Goal: Transaction & Acquisition: Book appointment/travel/reservation

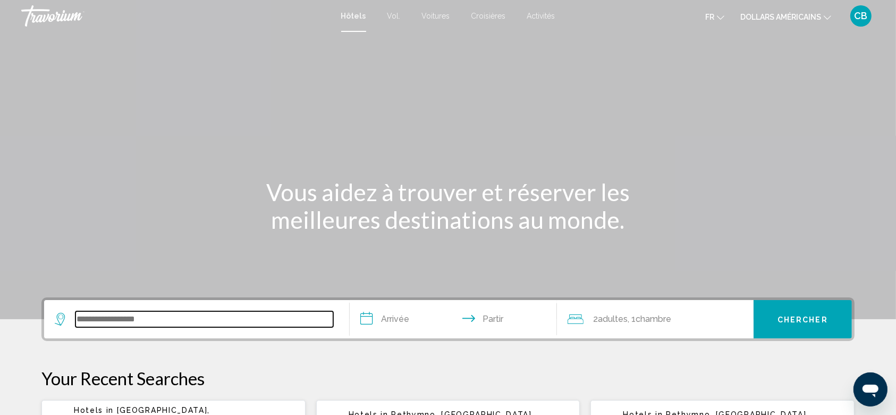
click at [154, 322] on input "Widget de recherche" at bounding box center [204, 319] width 258 height 16
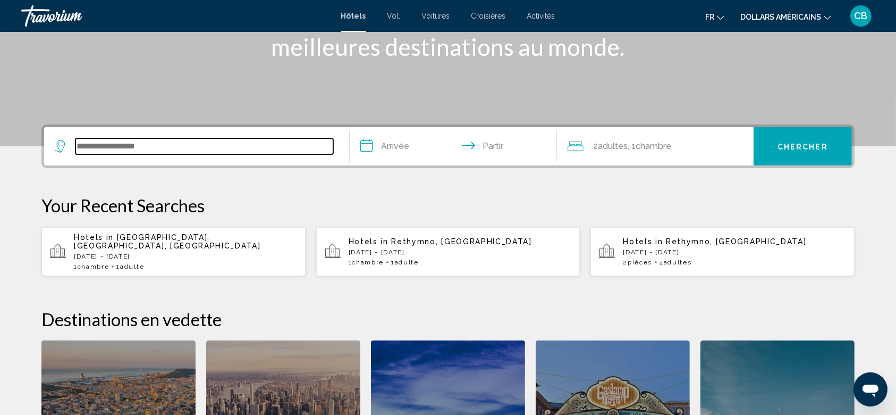
scroll to position [262, 0]
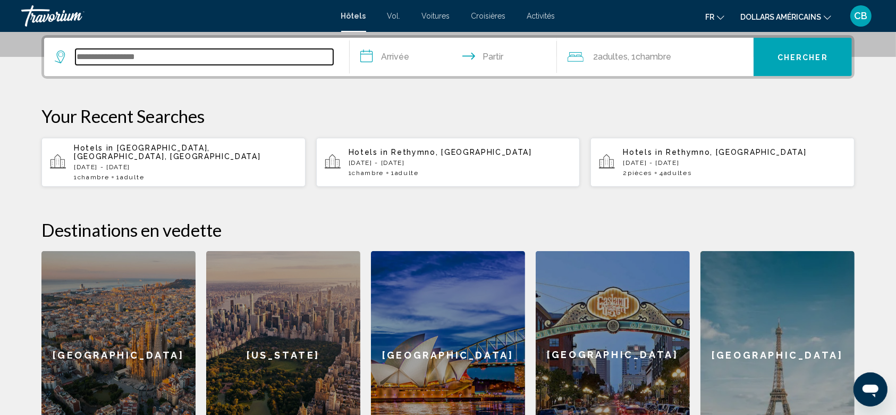
paste input "**********"
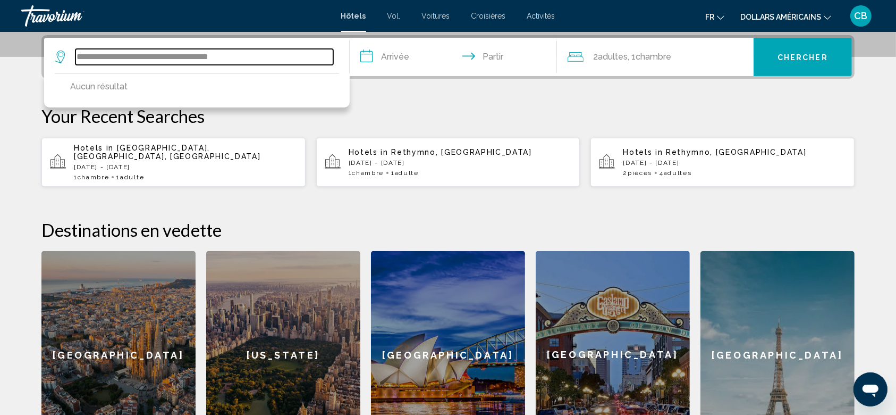
drag, startPoint x: 251, startPoint y: 62, endPoint x: 191, endPoint y: 65, distance: 60.7
click at [191, 65] on div "**********" at bounding box center [197, 57] width 284 height 38
click at [275, 57] on input "**********" at bounding box center [204, 57] width 258 height 16
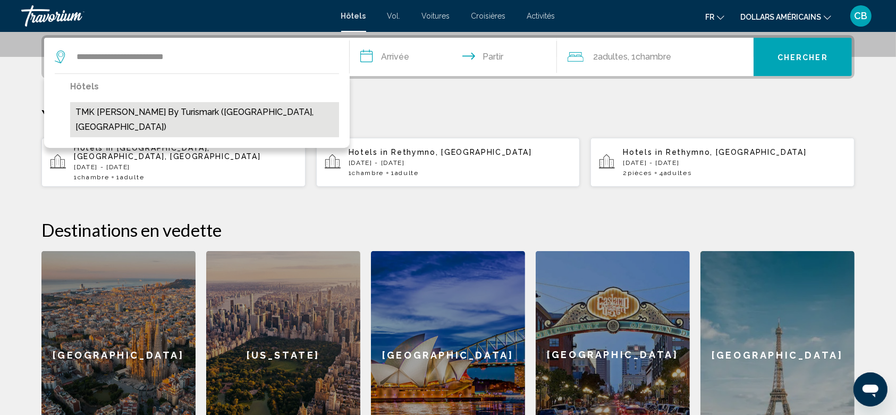
click at [248, 113] on button "TMK [PERSON_NAME] by Turismark ([GEOGRAPHIC_DATA], [GEOGRAPHIC_DATA])" at bounding box center [204, 119] width 269 height 35
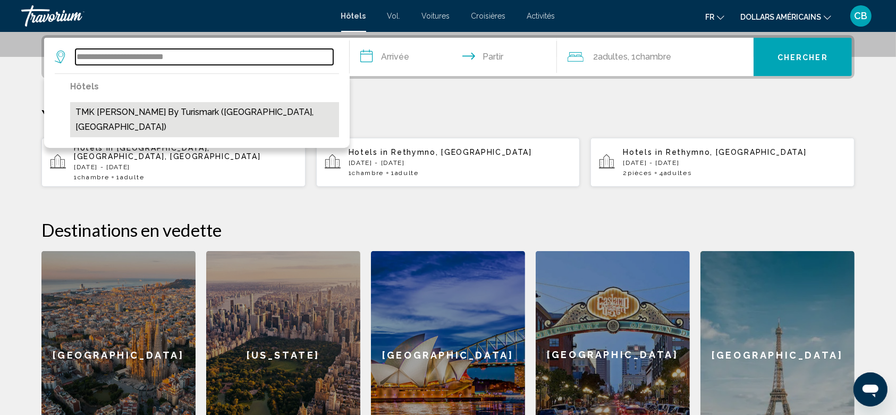
type input "**********"
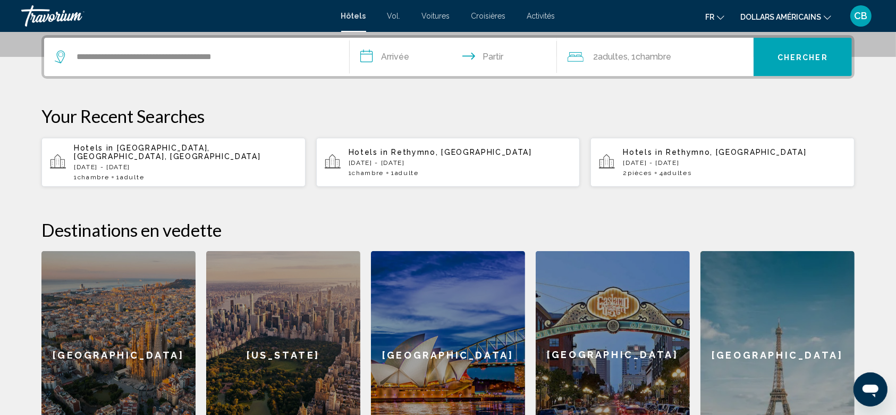
click at [393, 57] on input "**********" at bounding box center [456, 58] width 212 height 41
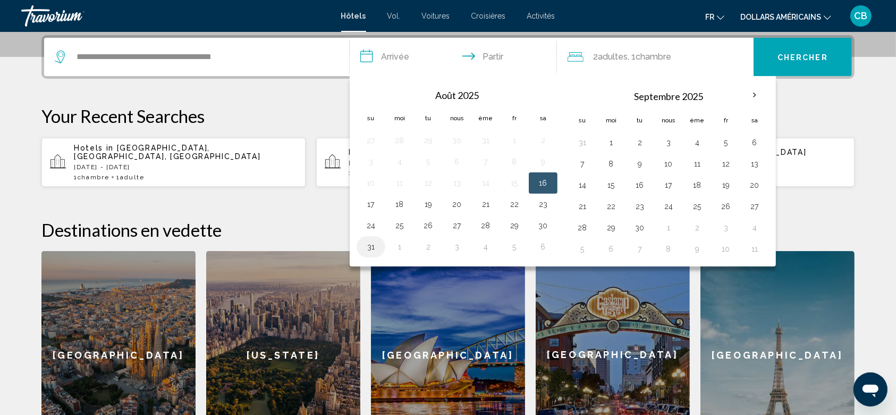
click at [361, 243] on td "31" at bounding box center [371, 246] width 29 height 21
click at [369, 243] on button "31" at bounding box center [370, 246] width 17 height 15
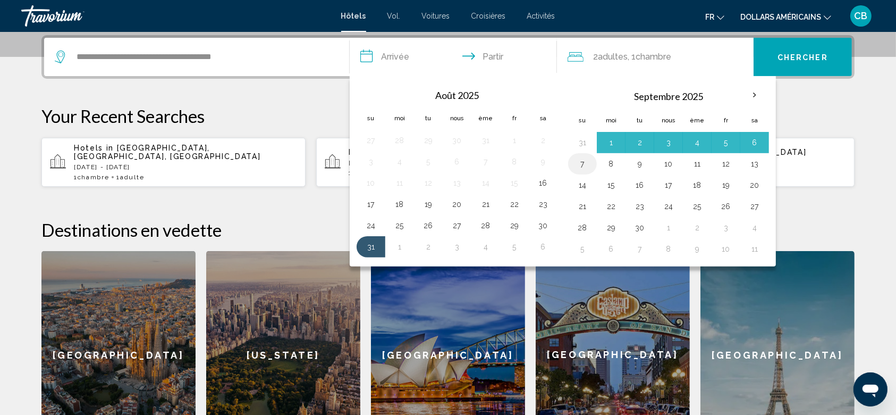
click at [583, 159] on button "7" at bounding box center [582, 163] width 17 height 15
type input "**********"
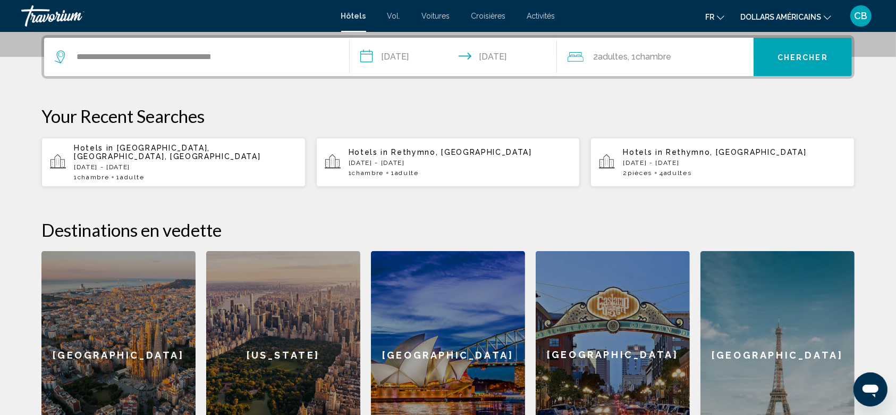
click at [654, 54] on font "Chambre" at bounding box center [654, 57] width 36 height 10
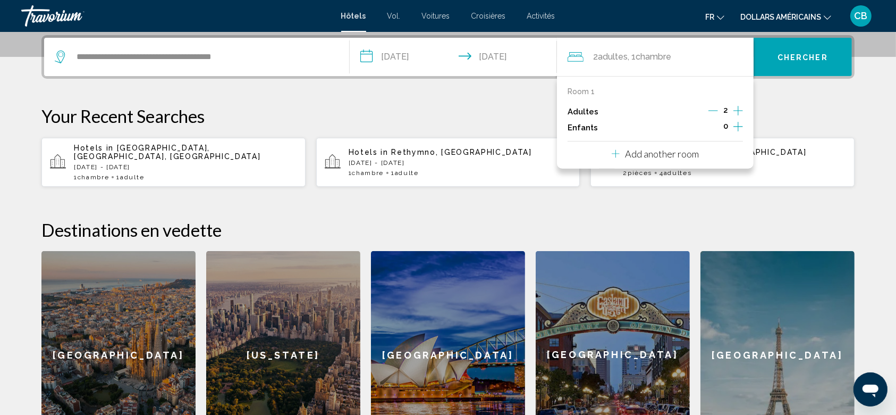
click at [710, 112] on icon "Decrement adults" at bounding box center [713, 111] width 10 height 10
click at [804, 73] on button "Chercher" at bounding box center [803, 57] width 98 height 38
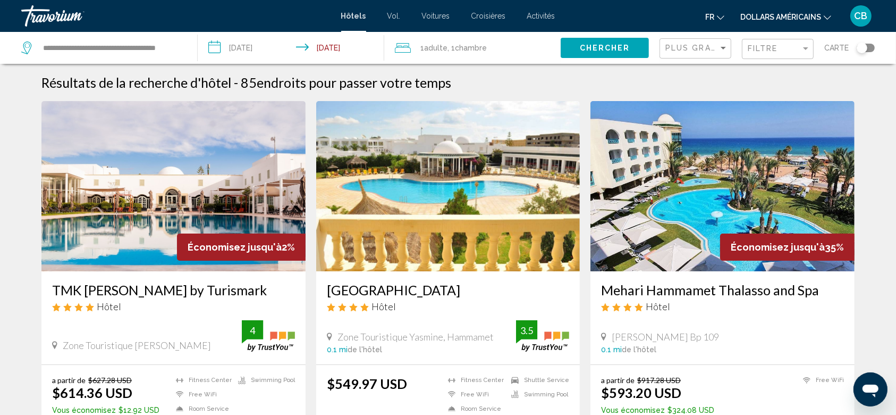
scroll to position [71, 0]
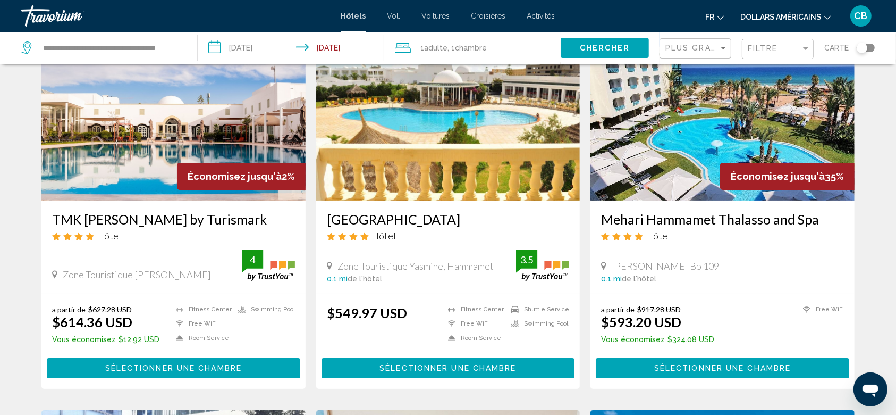
click at [140, 216] on h3 "TMK [PERSON_NAME] by Turismark" at bounding box center [173, 219] width 243 height 16
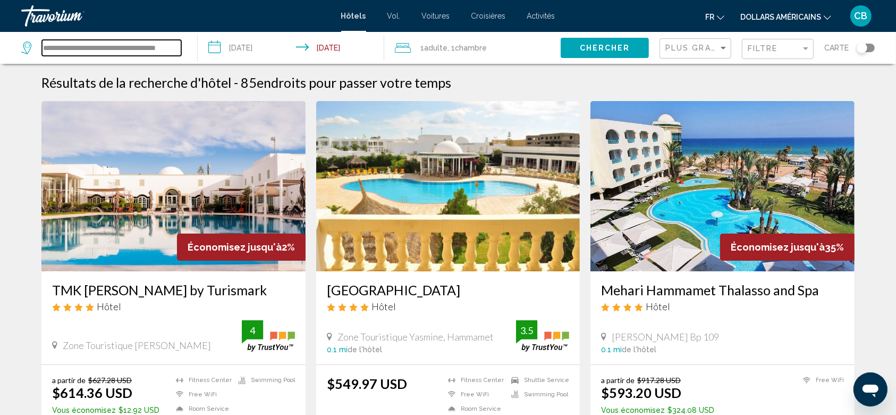
click at [122, 53] on input "**********" at bounding box center [111, 48] width 139 height 16
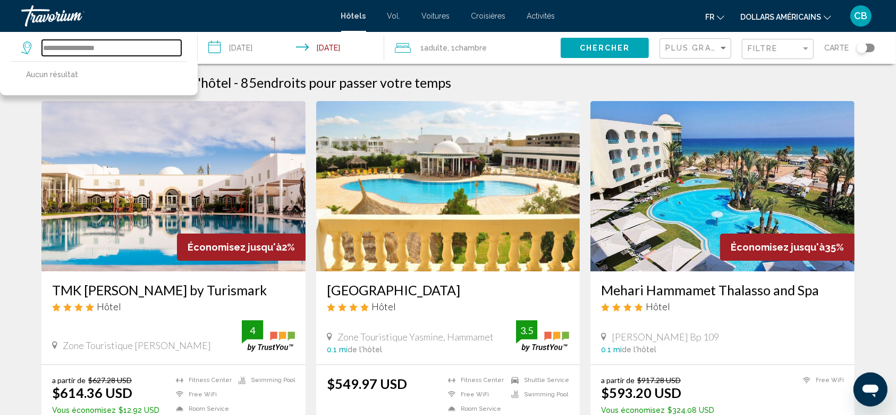
click at [123, 50] on input "**********" at bounding box center [111, 48] width 139 height 16
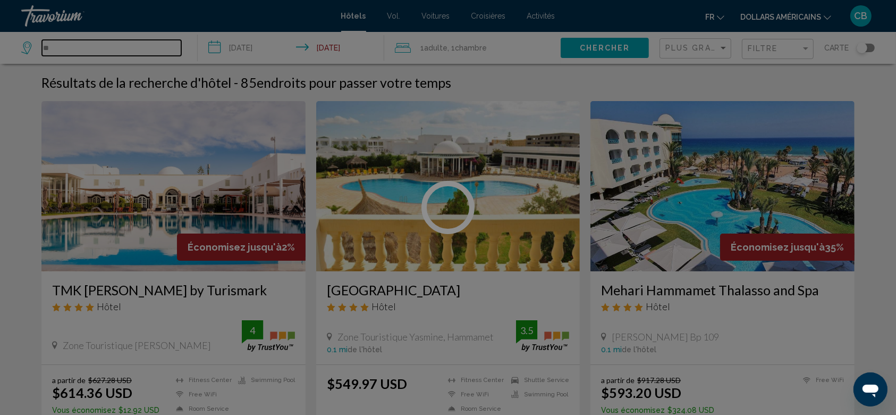
type input "*"
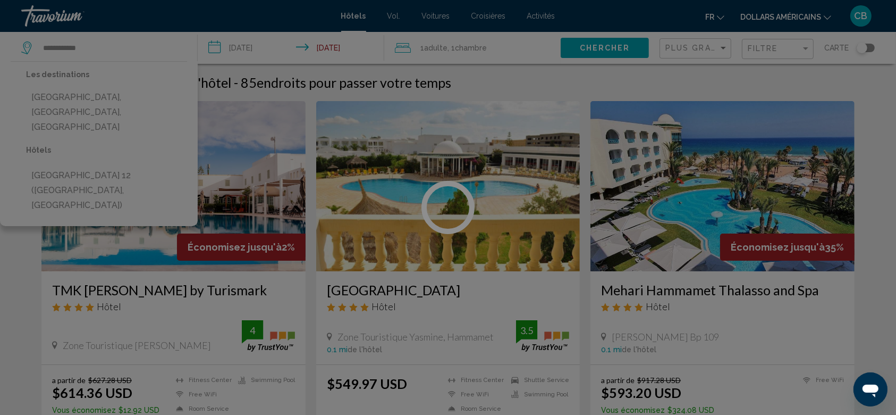
click at [115, 102] on div at bounding box center [448, 207] width 896 height 415
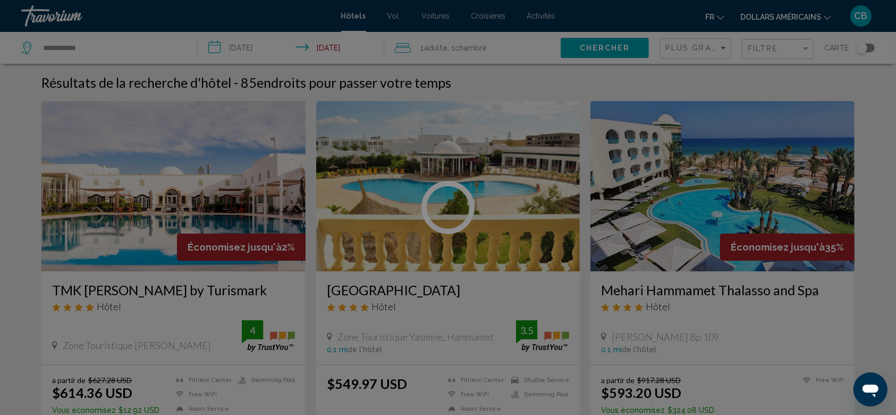
click at [112, 38] on div at bounding box center [448, 207] width 896 height 415
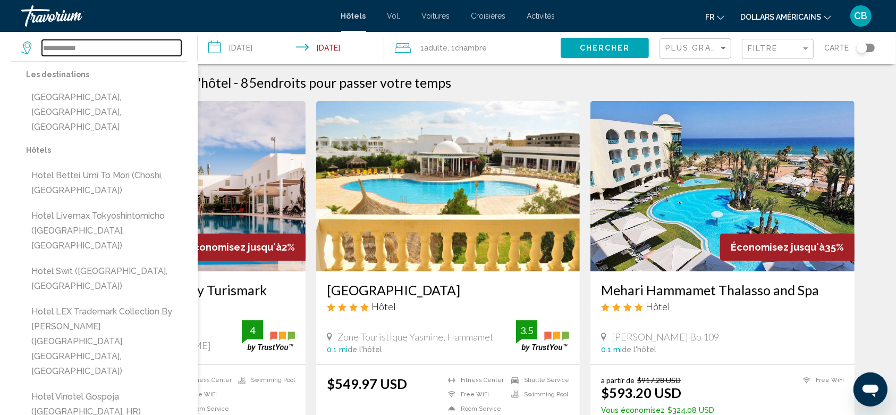
click at [95, 50] on input "**********" at bounding box center [111, 48] width 139 height 16
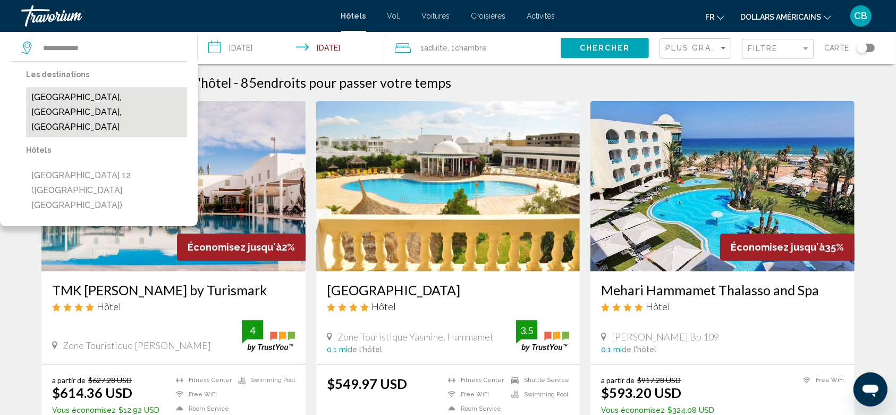
click at [116, 96] on button "[GEOGRAPHIC_DATA], [GEOGRAPHIC_DATA], [GEOGRAPHIC_DATA]" at bounding box center [106, 112] width 161 height 50
type input "**********"
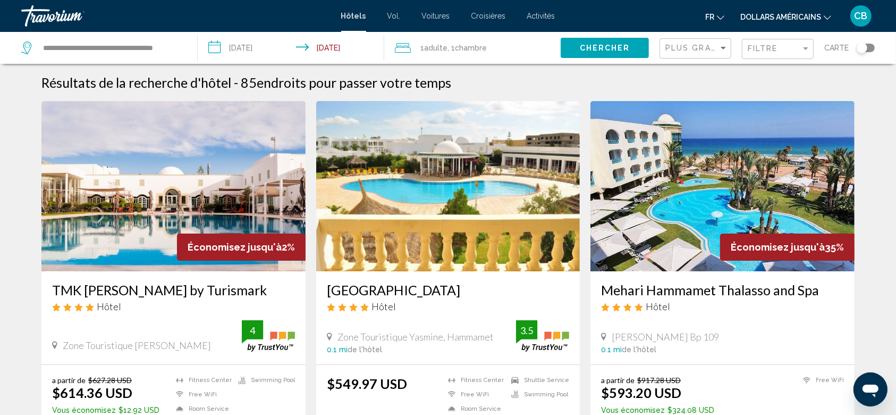
click at [600, 42] on button "Chercher" at bounding box center [605, 48] width 88 height 20
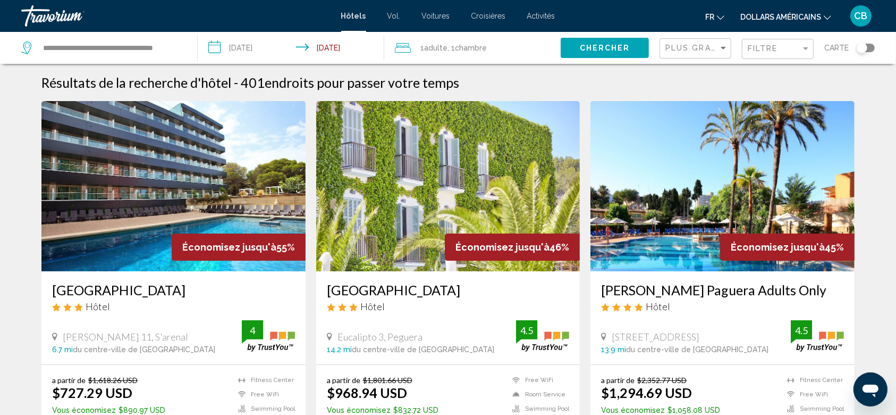
click at [531, 82] on div "Résultats de la recherche d'hôtel - 401 endroits pour passer votre temps" at bounding box center [447, 82] width 813 height 16
click at [748, 48] on mat-form-field "Filtre" at bounding box center [778, 49] width 72 height 21
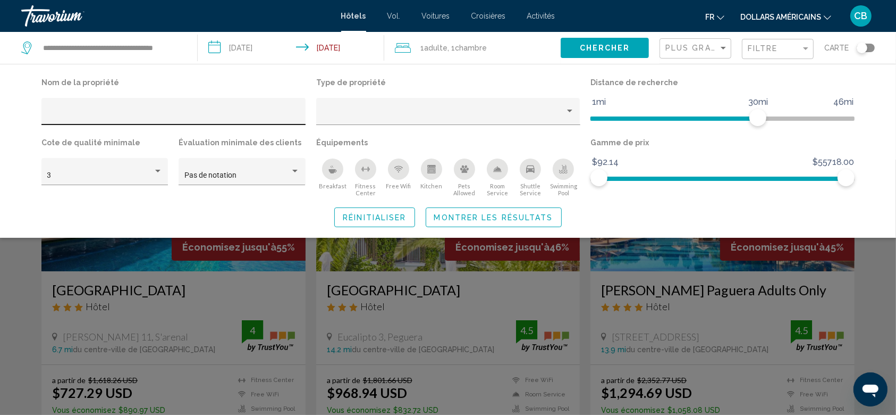
click at [162, 108] on div "Hotel Filters" at bounding box center [173, 115] width 253 height 22
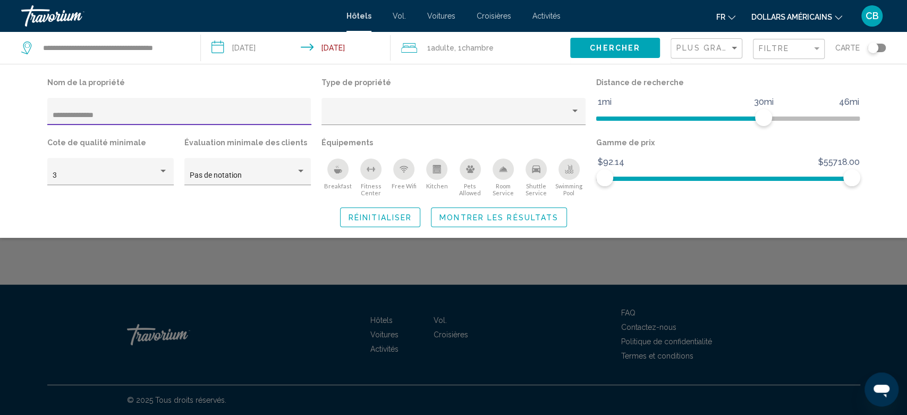
type input "**********"
click at [514, 222] on button "Montrer les résultats" at bounding box center [499, 217] width 136 height 20
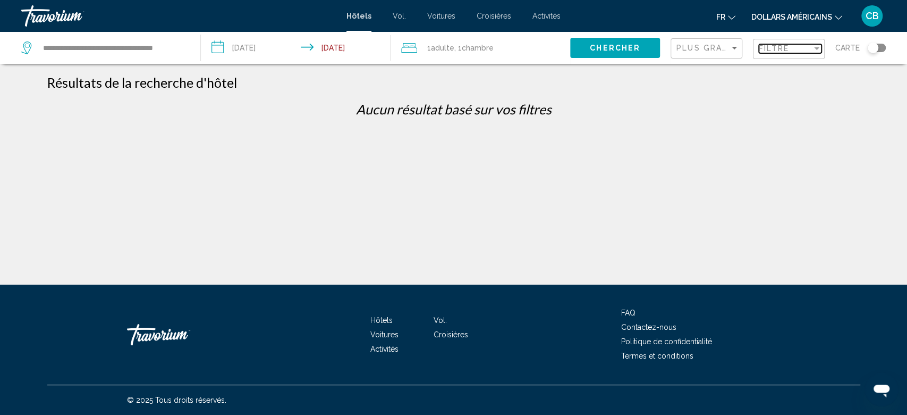
click at [791, 52] on div "Filtre" at bounding box center [785, 48] width 53 height 9
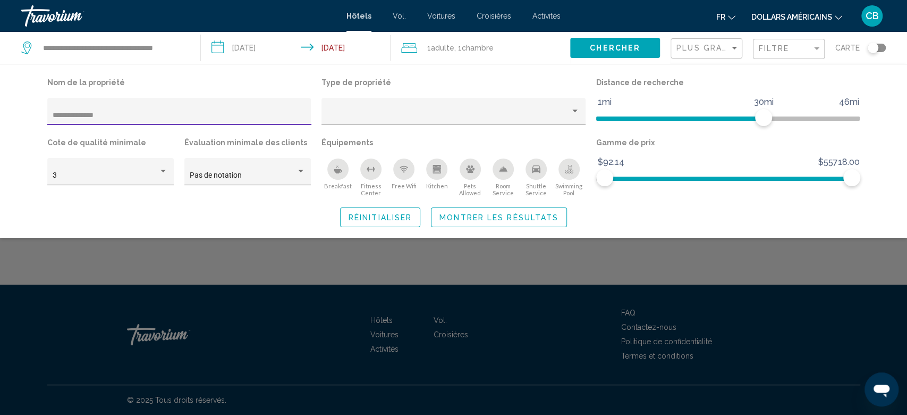
click at [71, 113] on input "**********" at bounding box center [179, 115] width 253 height 9
click at [69, 113] on input "**********" at bounding box center [179, 115] width 253 height 9
type input "*"
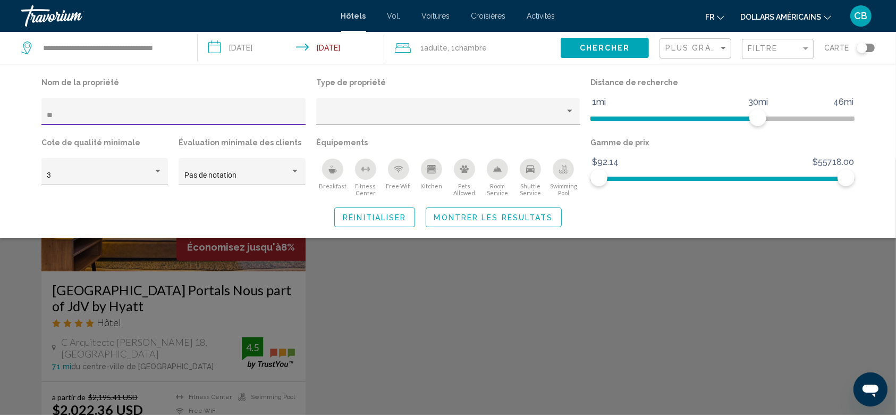
type input "*"
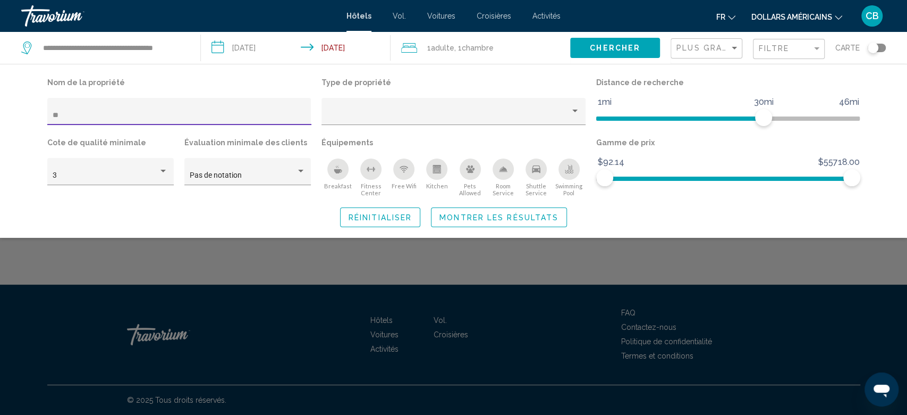
type input "*"
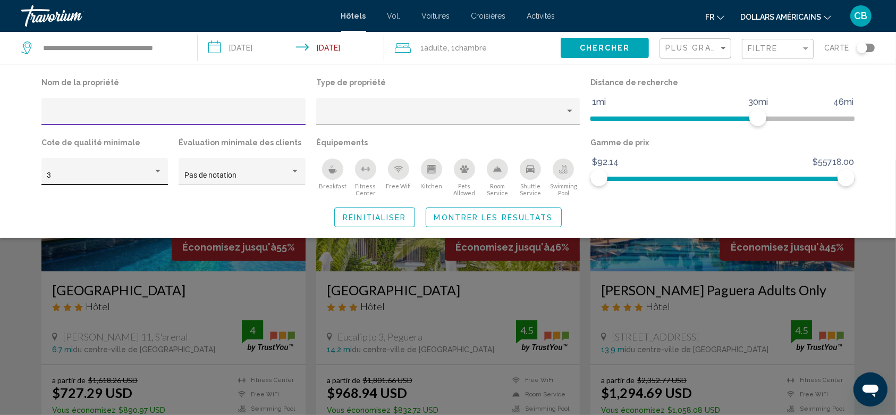
click at [112, 176] on div "3" at bounding box center [100, 175] width 106 height 9
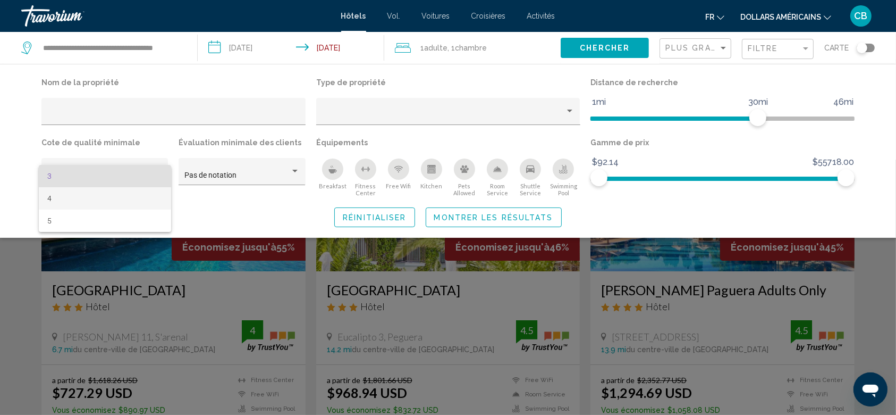
click at [96, 204] on span "4" at bounding box center [104, 198] width 115 height 22
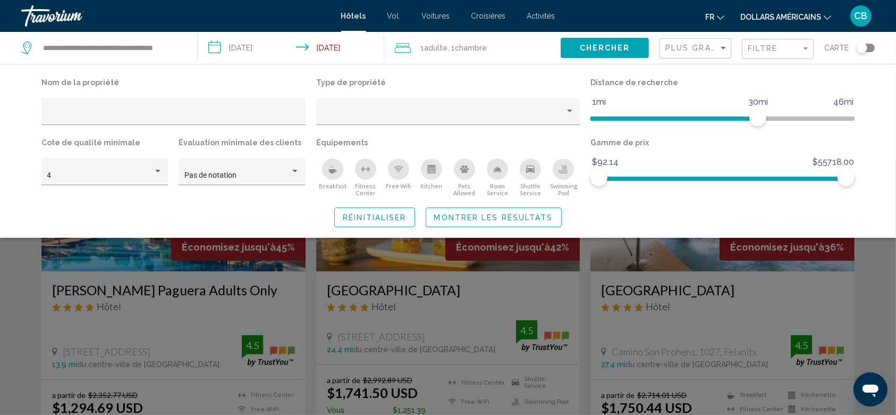
click at [778, 187] on div "Gamme de prix $92.14 $55718.00 $92.14 $55718.00" at bounding box center [722, 166] width 275 height 62
click at [632, 51] on button "Chercher" at bounding box center [605, 48] width 88 height 20
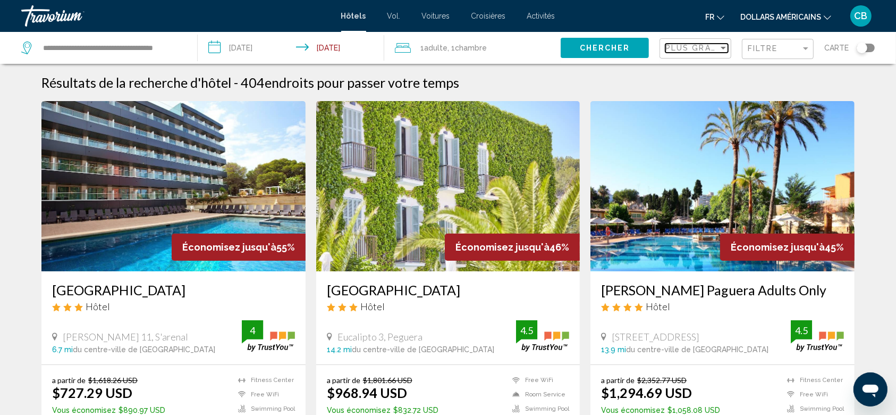
click at [717, 51] on span "Plus grandes économies" at bounding box center [728, 48] width 126 height 9
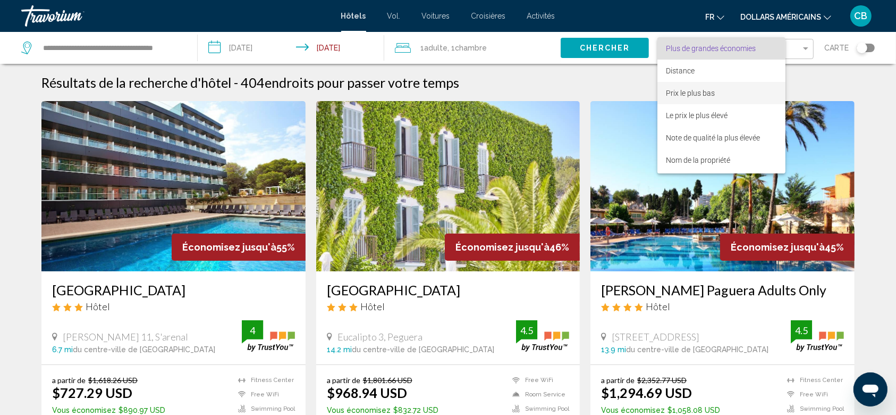
click at [727, 91] on span "Prix le plus bas" at bounding box center [721, 93] width 111 height 22
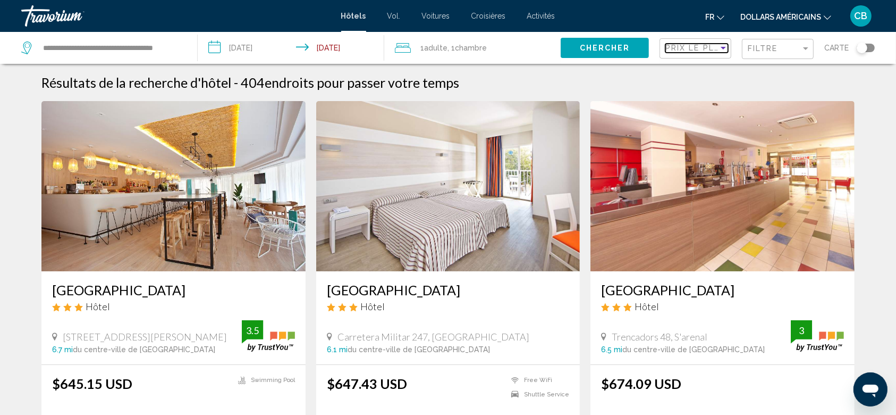
click at [681, 47] on span "Prix le plus bas" at bounding box center [706, 48] width 82 height 9
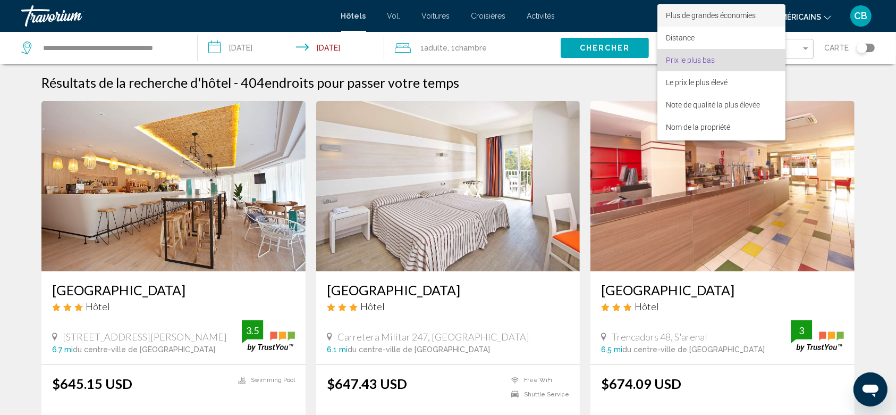
click at [718, 14] on font "Plus de grandes économies" at bounding box center [711, 15] width 90 height 9
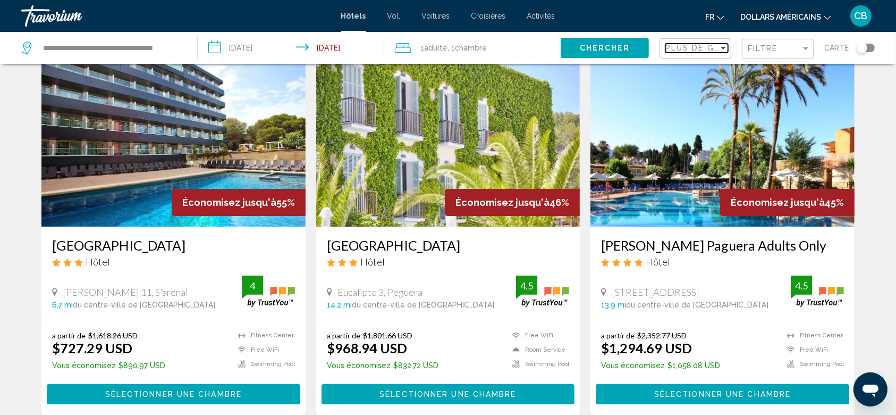
scroll to position [71, 0]
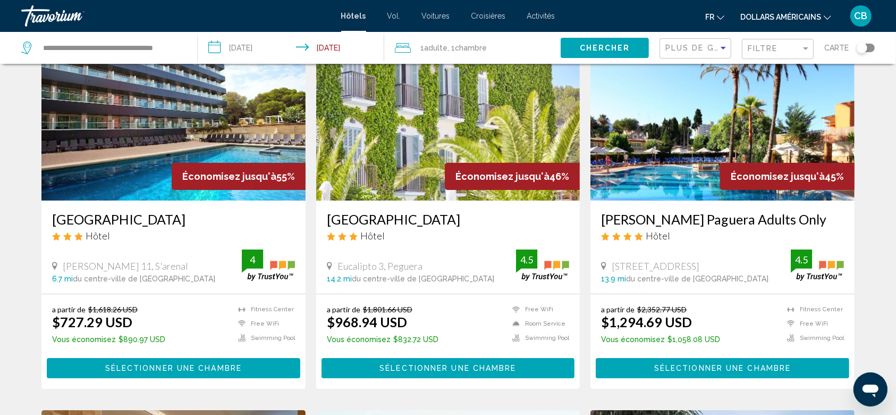
click at [123, 219] on h3 "[GEOGRAPHIC_DATA]" at bounding box center [173, 219] width 243 height 16
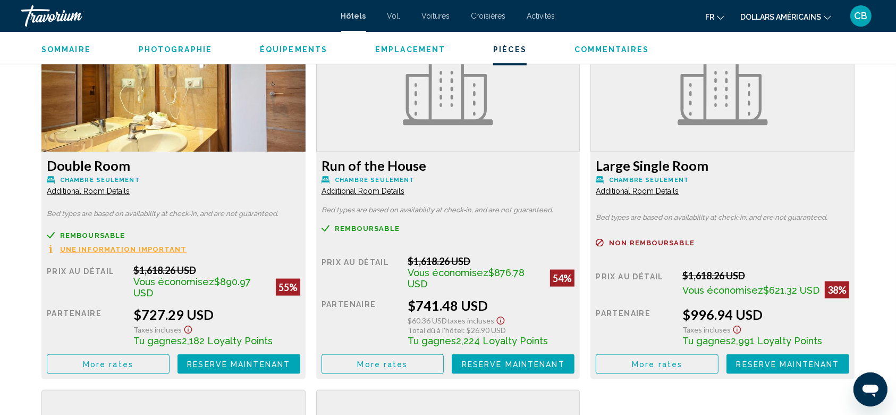
scroll to position [1418, 0]
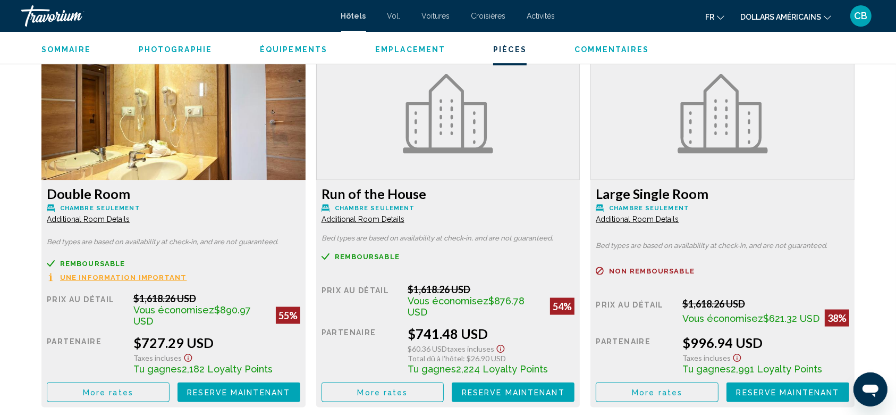
click at [129, 278] on span "Une information important" at bounding box center [123, 277] width 127 height 7
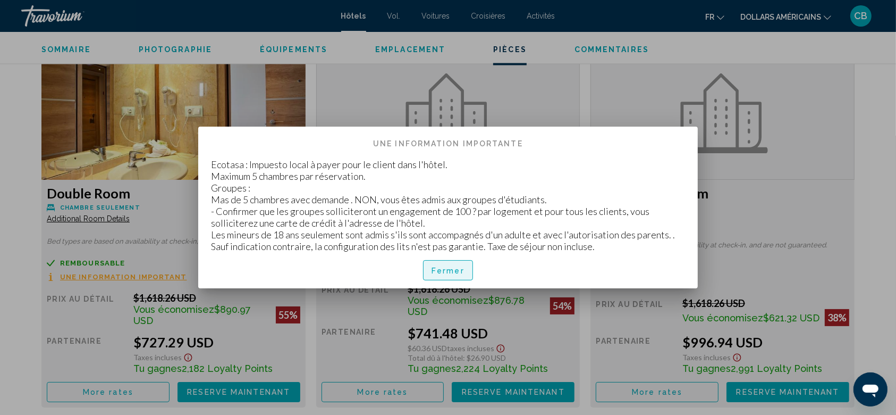
click at [454, 272] on font "Fermer" at bounding box center [448, 270] width 33 height 9
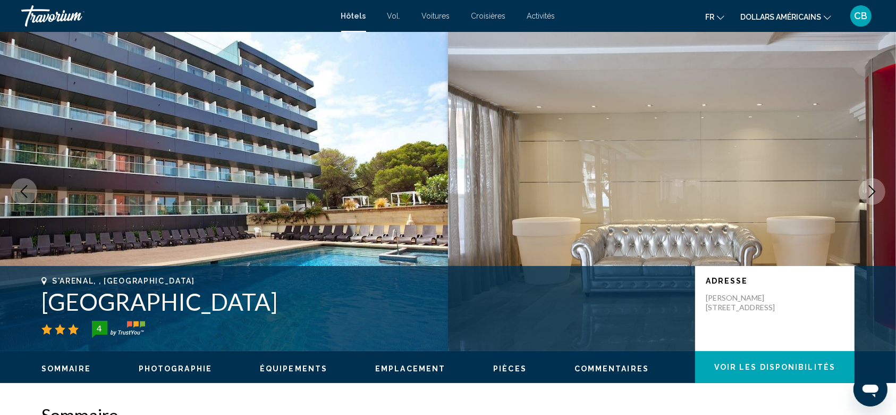
click at [22, 179] on button "Previous image" at bounding box center [24, 191] width 27 height 27
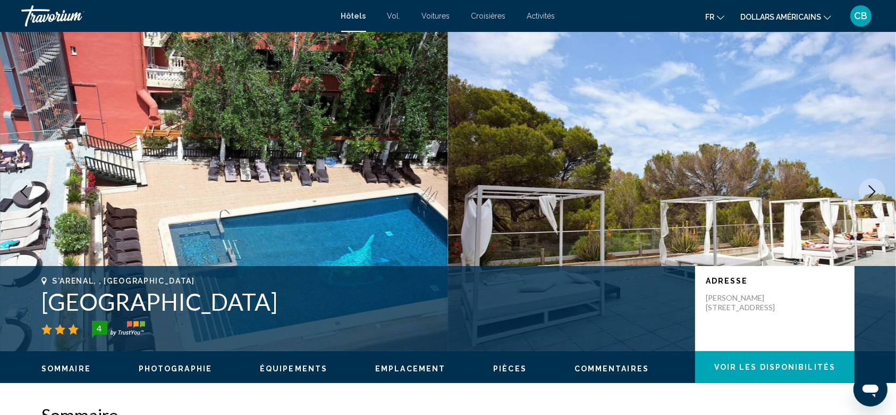
click at [31, 13] on div "Travorium" at bounding box center [74, 15] width 106 height 21
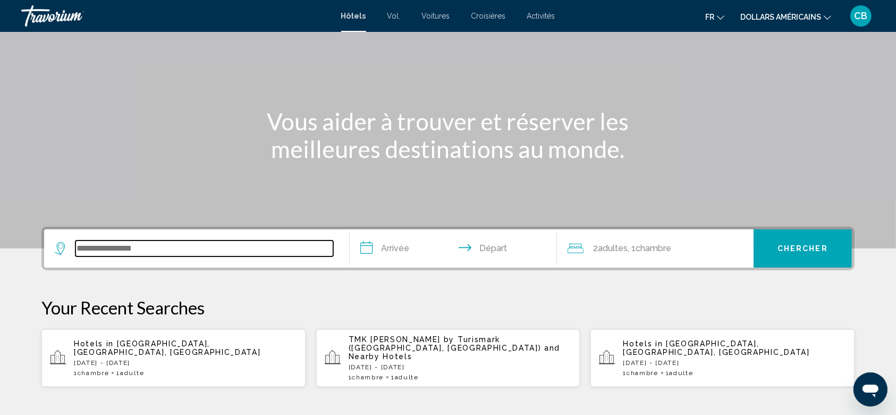
click at [201, 250] on input "Search widget" at bounding box center [204, 248] width 258 height 16
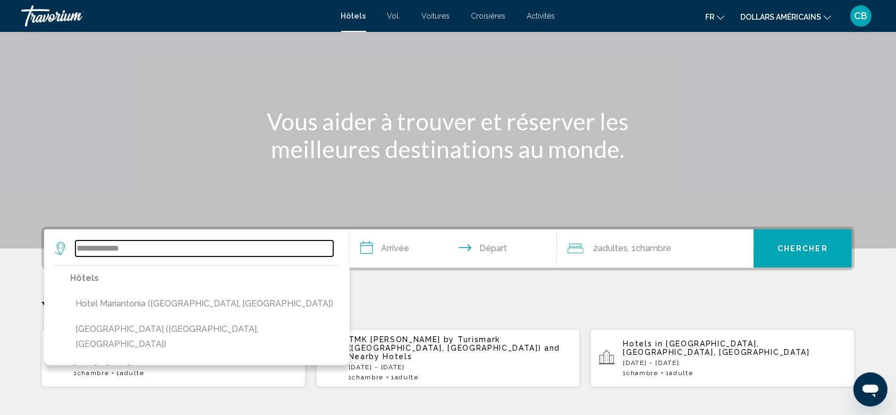
scroll to position [141, 0]
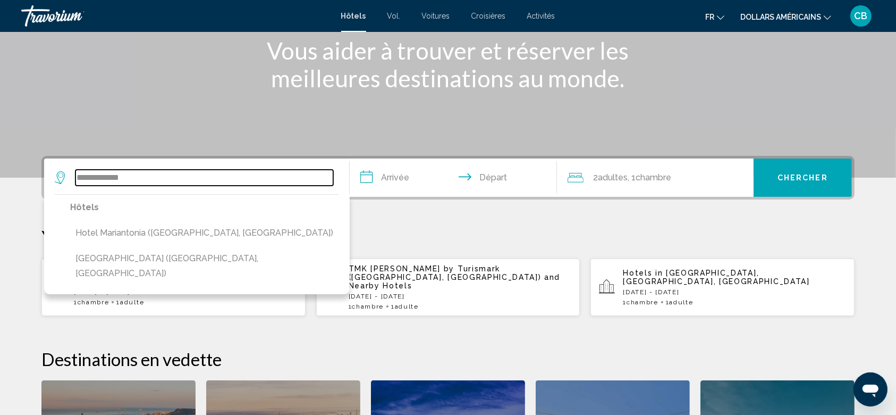
drag, startPoint x: 133, startPoint y: 174, endPoint x: 45, endPoint y: 172, distance: 88.3
click at [45, 172] on app-destination-search "**********" at bounding box center [197, 177] width 306 height 38
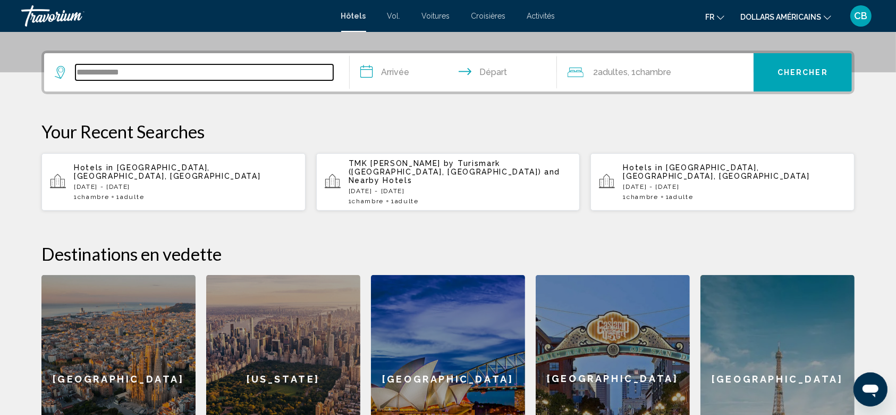
scroll to position [262, 0]
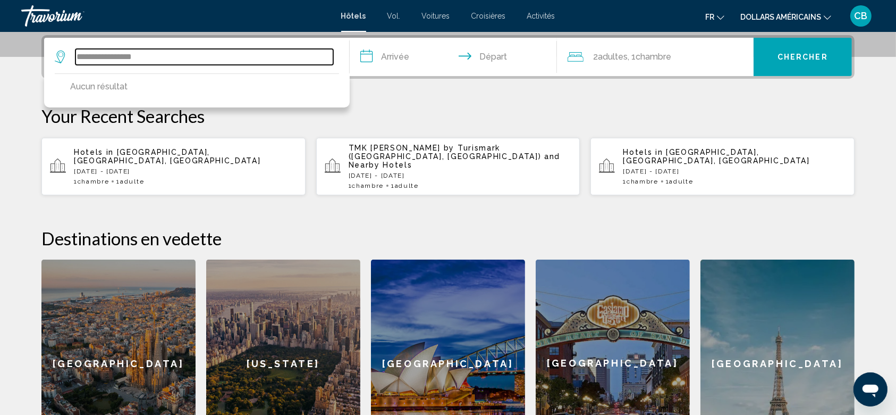
drag, startPoint x: 150, startPoint y: 61, endPoint x: 128, endPoint y: 62, distance: 22.9
click at [128, 62] on input "**********" at bounding box center [204, 57] width 258 height 16
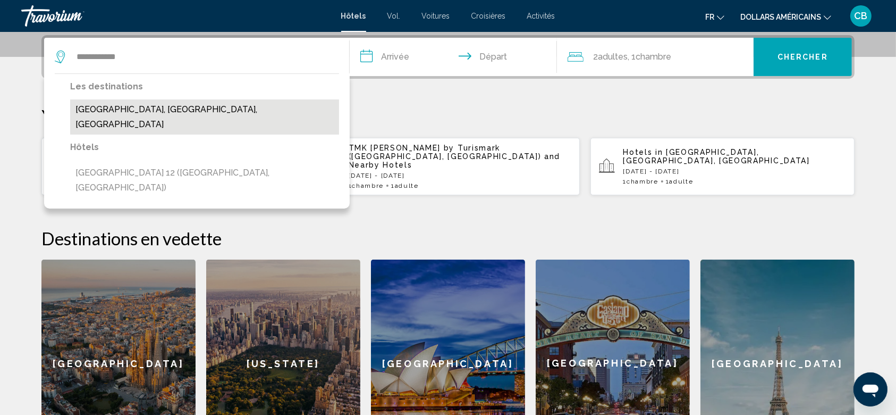
click at [153, 112] on button "[GEOGRAPHIC_DATA], [GEOGRAPHIC_DATA], [GEOGRAPHIC_DATA]" at bounding box center [204, 116] width 269 height 35
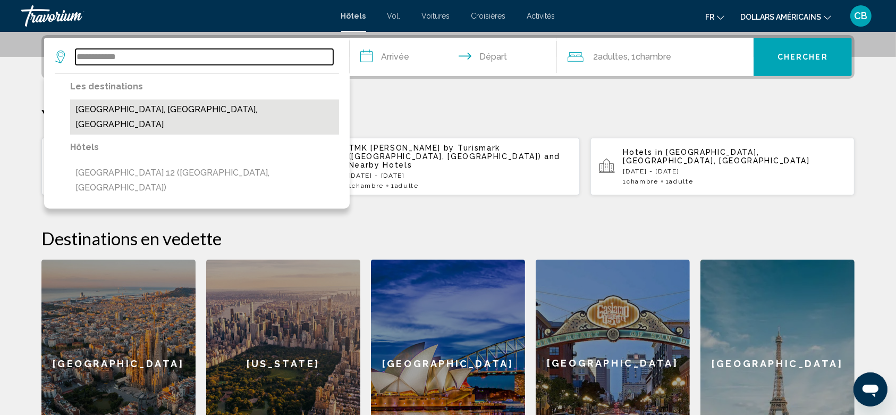
type input "**********"
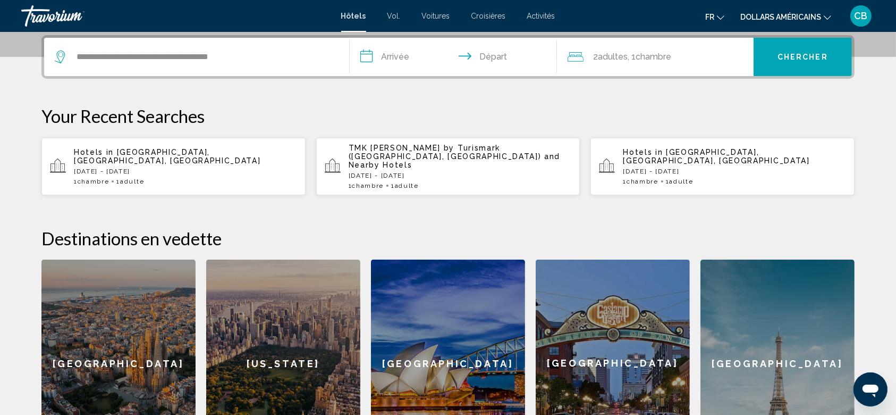
click at [399, 62] on input "**********" at bounding box center [456, 58] width 212 height 41
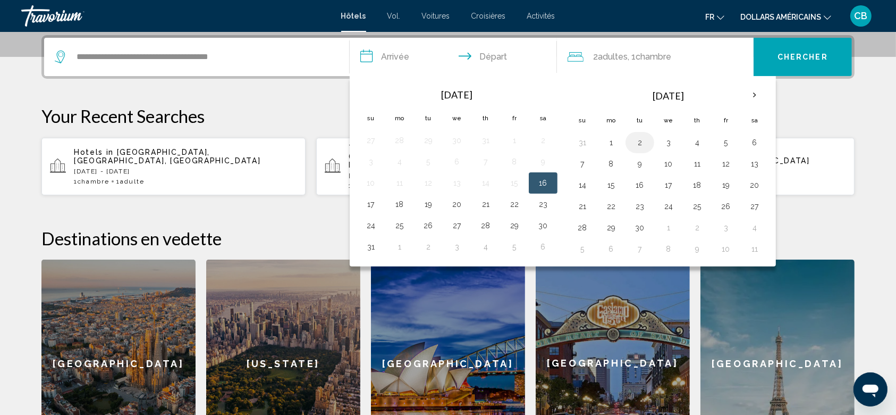
click at [634, 139] on button "2" at bounding box center [639, 142] width 17 height 15
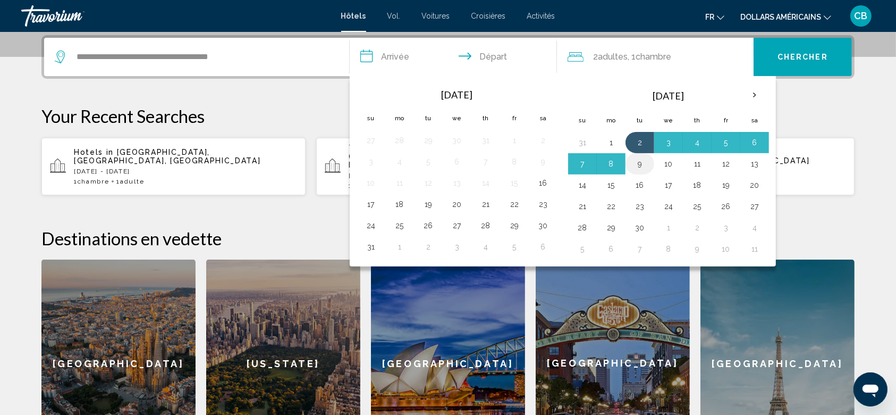
click at [638, 164] on button "9" at bounding box center [639, 163] width 17 height 15
type input "**********"
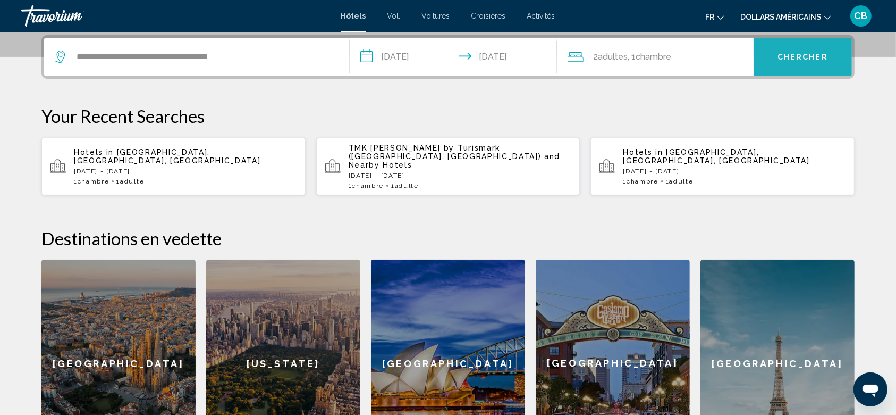
click at [805, 70] on button "Chercher" at bounding box center [803, 57] width 98 height 38
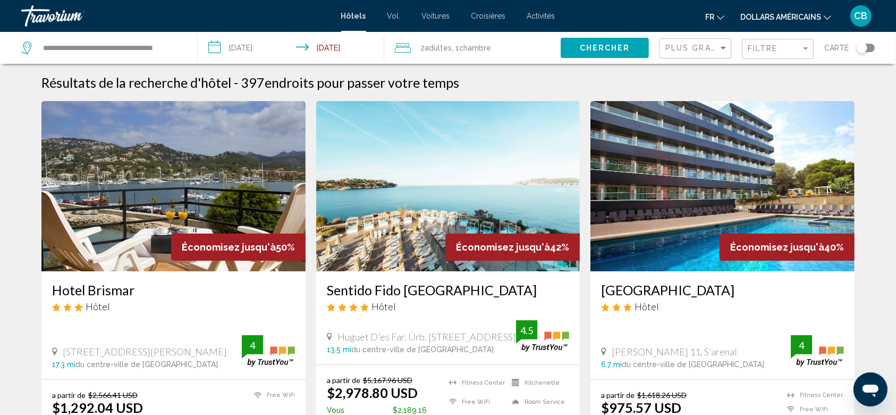
click at [708, 53] on div "Plus grandes économies" at bounding box center [696, 49] width 63 height 20
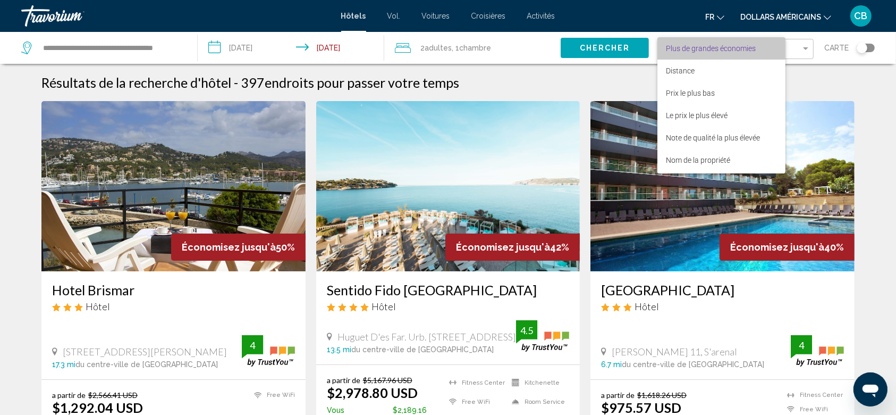
click at [708, 53] on span "Plus de grandes économies" at bounding box center [721, 48] width 111 height 22
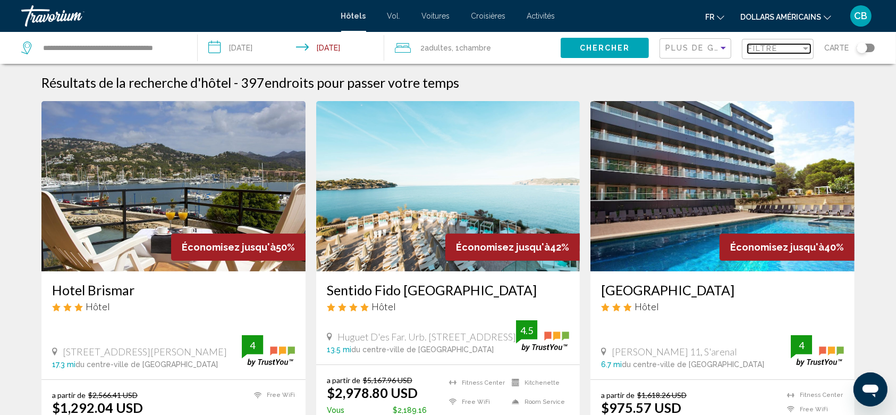
click at [763, 44] on span "Filtre" at bounding box center [763, 48] width 30 height 9
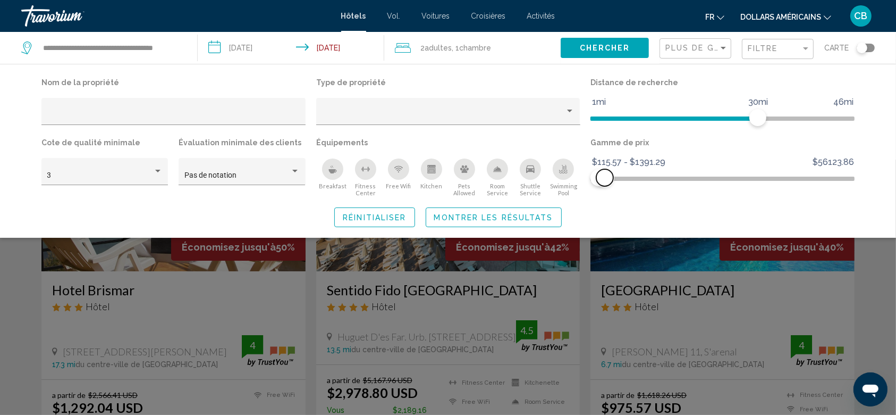
drag, startPoint x: 841, startPoint y: 183, endPoint x: 605, endPoint y: 202, distance: 236.7
click at [605, 202] on div "Nom de la propriété Type de propriété Distance de recherche 1mi 46mi 30mi Cote …" at bounding box center [448, 151] width 856 height 152
click at [474, 218] on span "Montrer les résultats" at bounding box center [493, 217] width 119 height 9
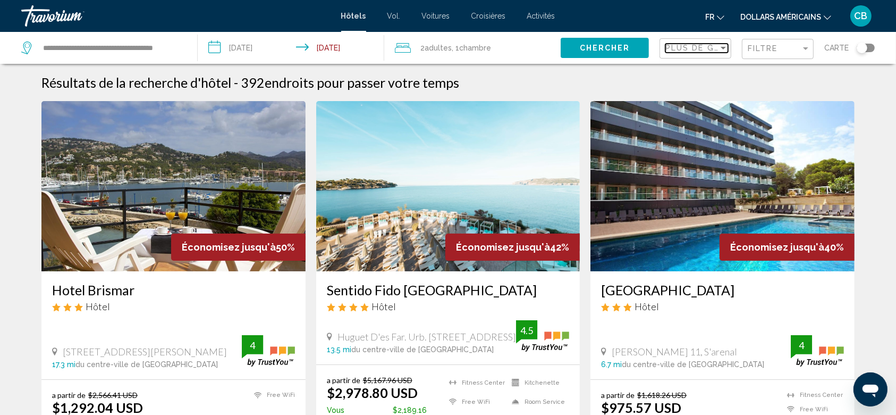
click at [710, 49] on span "Plus de grandes économies" at bounding box center [736, 48] width 142 height 9
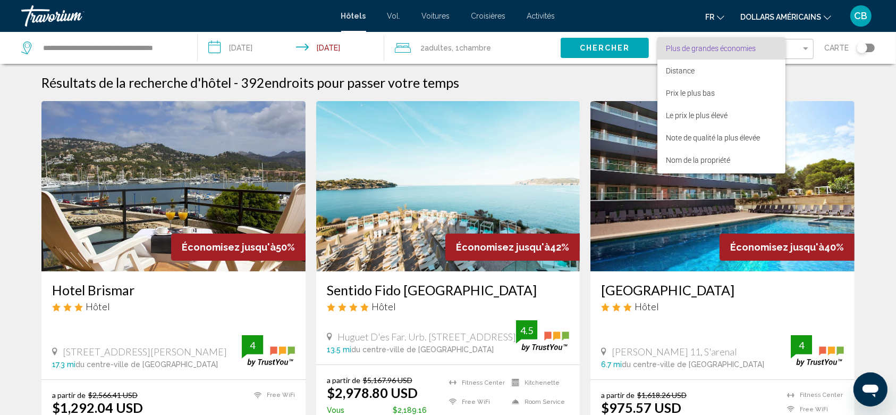
click at [809, 46] on div at bounding box center [448, 207] width 896 height 415
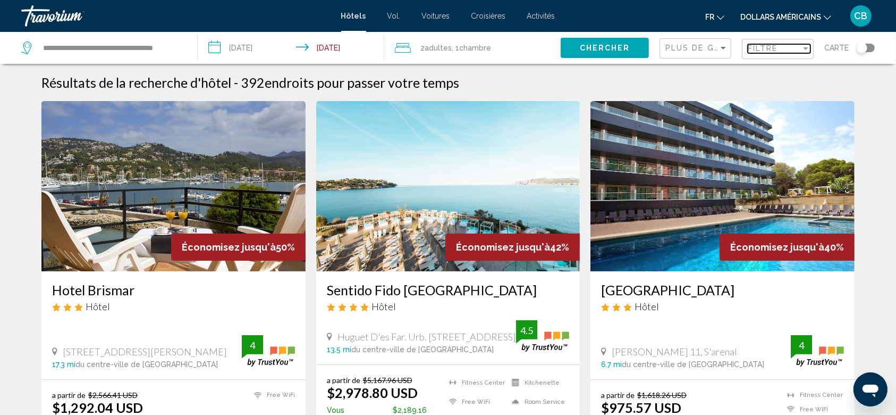
click at [801, 52] on div "Filtre" at bounding box center [779, 49] width 63 height 9
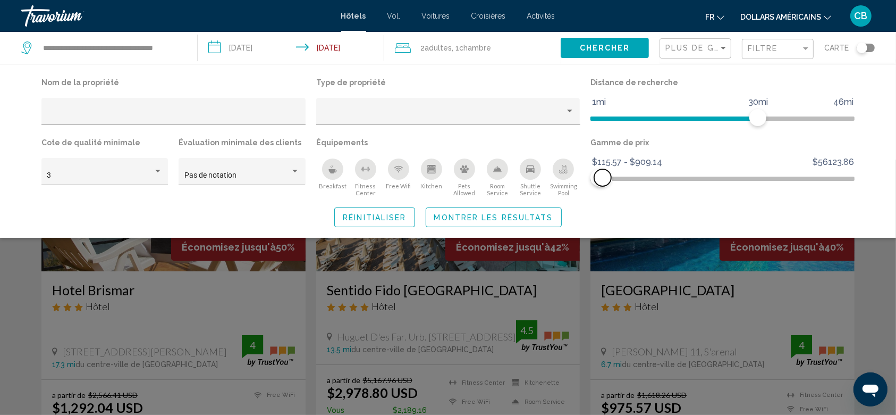
click at [603, 181] on span "Hotel Filters" at bounding box center [602, 177] width 17 height 17
click at [603, 178] on span "Hotel Filters" at bounding box center [602, 177] width 17 height 17
drag, startPoint x: 603, startPoint y: 178, endPoint x: 597, endPoint y: 181, distance: 6.2
click at [597, 181] on span "Hotel Filters" at bounding box center [598, 177] width 17 height 17
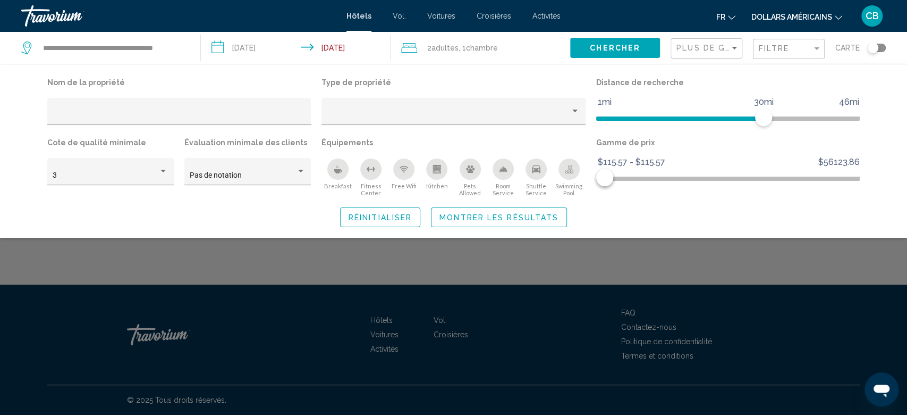
click at [642, 163] on span "$115.57 - $115.57" at bounding box center [631, 162] width 71 height 16
drag, startPoint x: 604, startPoint y: 178, endPoint x: 606, endPoint y: 184, distance: 6.4
click at [606, 184] on span "Hotel Filters" at bounding box center [606, 177] width 17 height 17
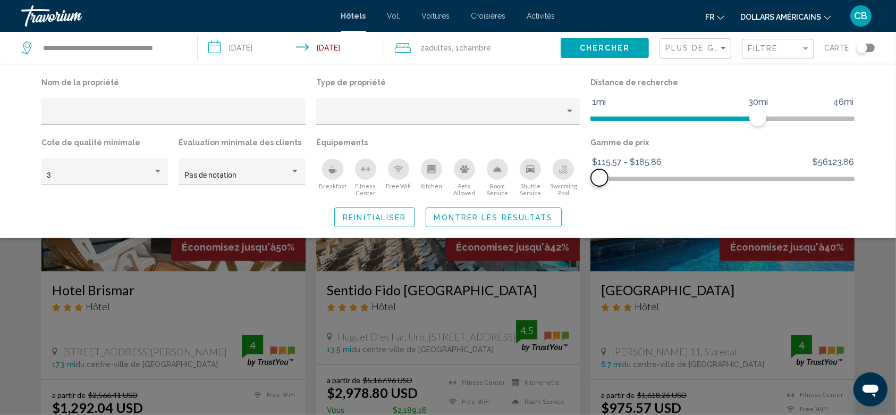
click at [600, 189] on div "Gamme de prix $115.57 $56123.86 $115.57 $185.86 $115.57 - $185.86" at bounding box center [722, 166] width 275 height 62
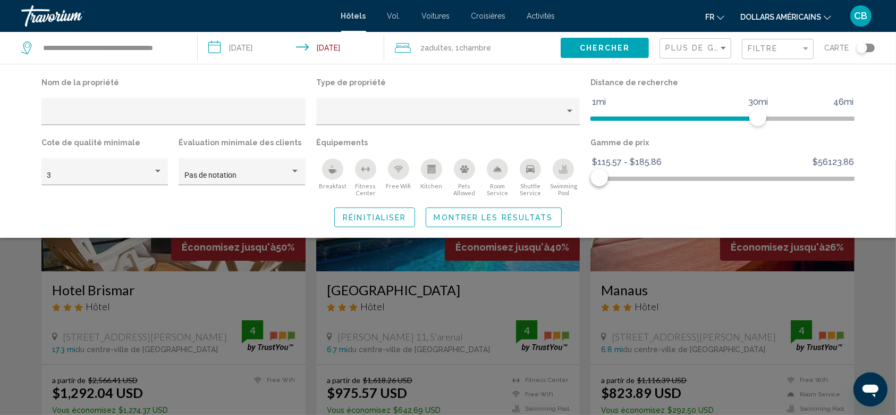
click at [501, 211] on button "Montrer les résultats" at bounding box center [494, 217] width 136 height 20
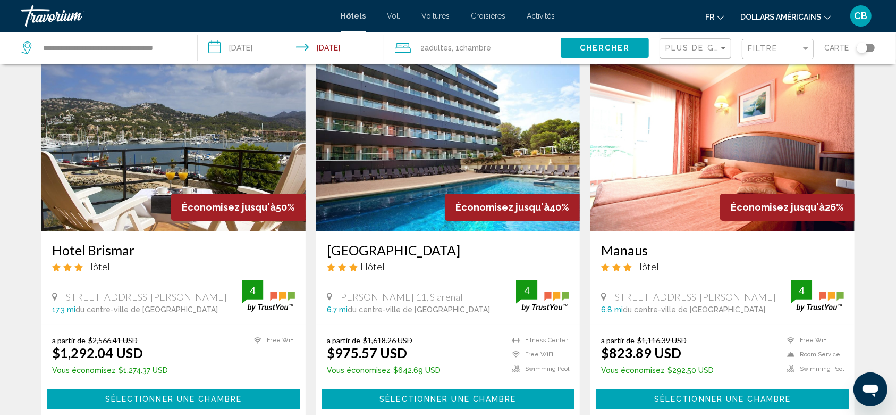
scroll to position [71, 0]
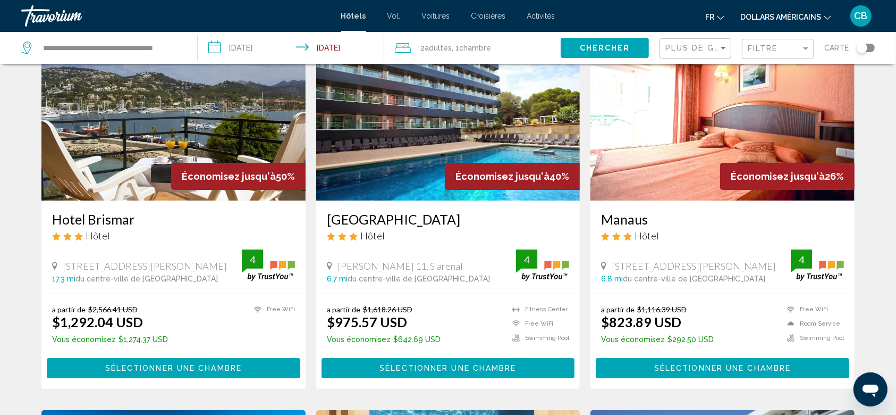
click at [101, 219] on h3 "Hotel Brismar" at bounding box center [173, 219] width 243 height 16
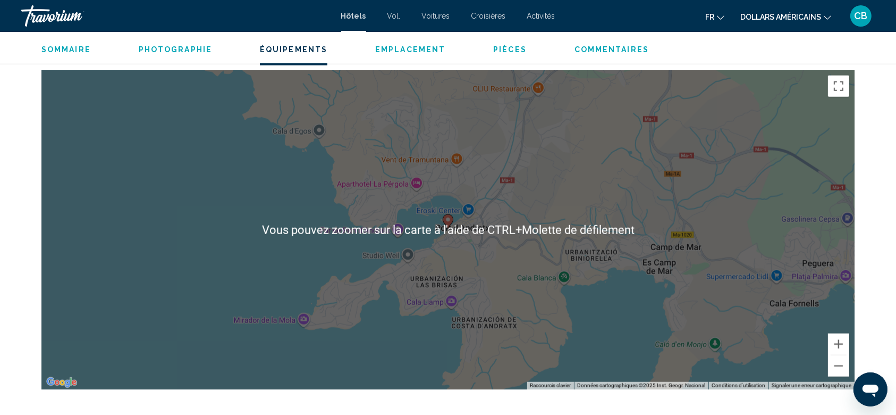
scroll to position [1063, 0]
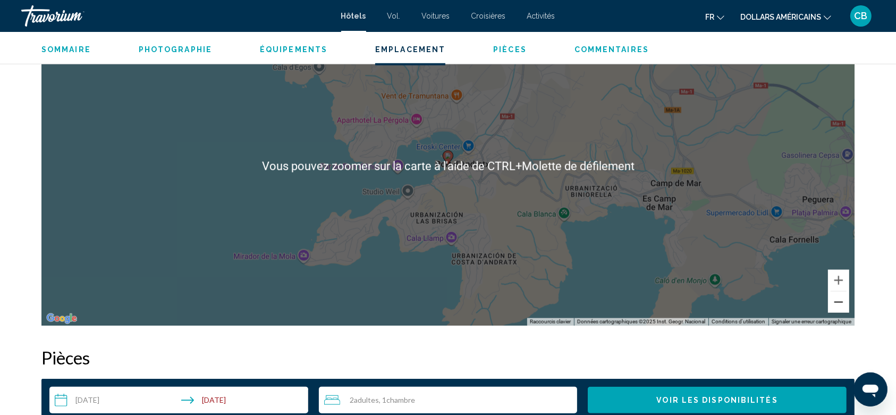
click at [837, 307] on button "Zoom arrière" at bounding box center [838, 301] width 21 height 21
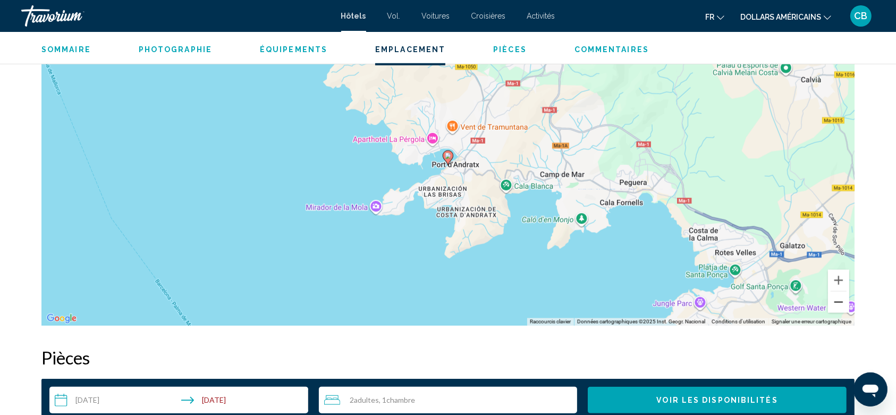
click at [837, 307] on button "Zoom arrière" at bounding box center [838, 301] width 21 height 21
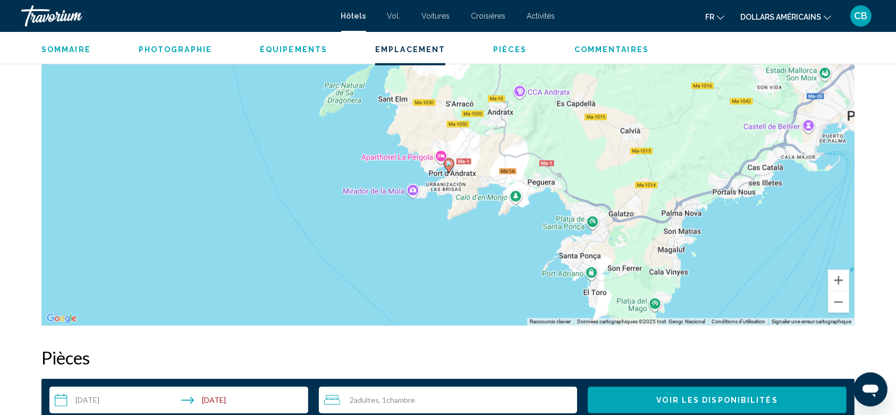
drag, startPoint x: 577, startPoint y: 138, endPoint x: 568, endPoint y: 210, distance: 72.3
click at [568, 209] on div "Pour activer le glissement avec le clavier, appuyez sur Alt+Entrée. Une fois ce…" at bounding box center [447, 165] width 813 height 319
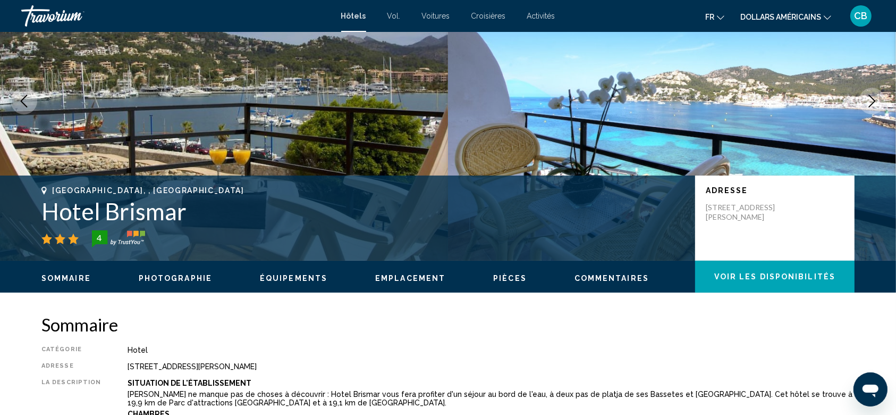
scroll to position [141, 0]
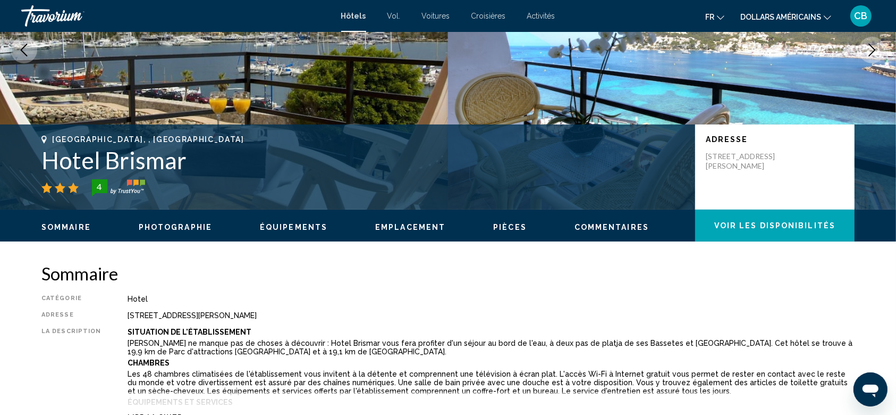
drag, startPoint x: 206, startPoint y: 172, endPoint x: 32, endPoint y: 155, distance: 174.6
click at [32, 155] on div "[GEOGRAPHIC_DATA], , [GEOGRAPHIC_DATA] Hotel Brismar 4 Adresse [STREET_ADDRESS]…" at bounding box center [448, 167] width 856 height 64
copy h1 "Hotel Brismar"
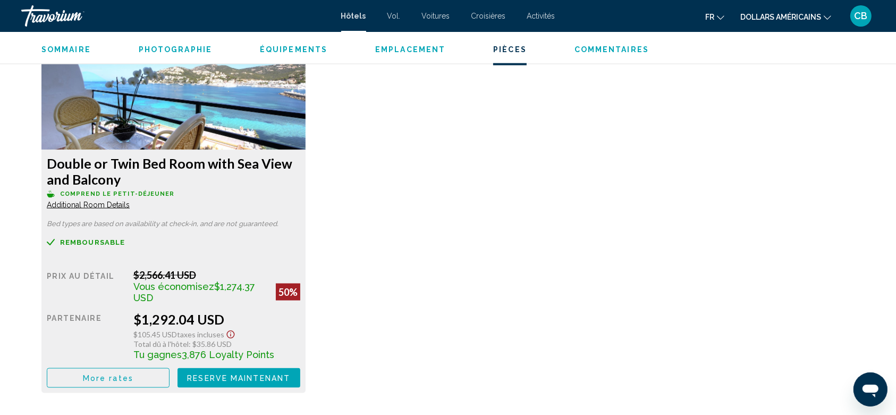
click at [473, 190] on div "Double or Twin Bed Room with Sea View and Balcony Comprend le petit-déjeuner Ad…" at bounding box center [448, 210] width 824 height 386
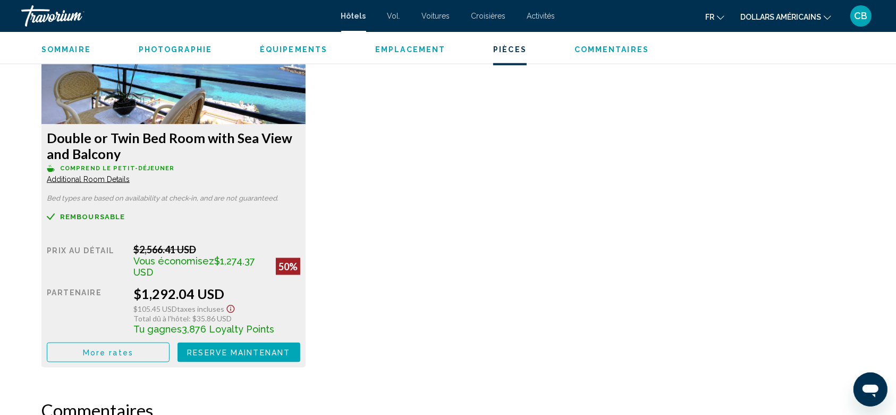
scroll to position [1488, 0]
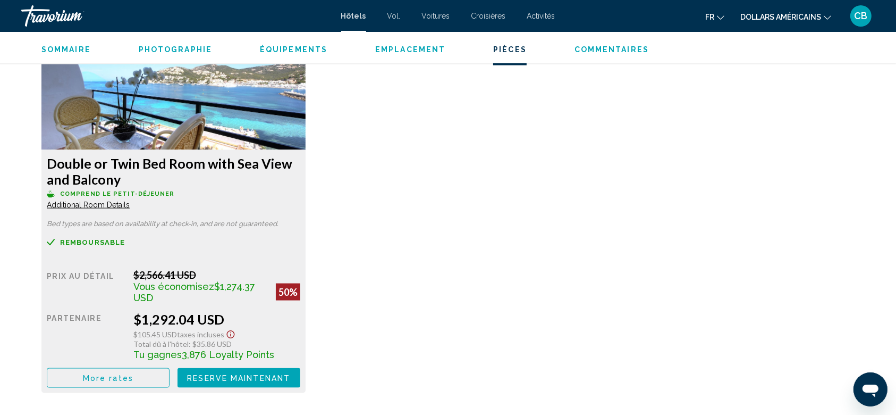
click at [225, 334] on icon "Show Taxes and Fees disclaimer" at bounding box center [230, 335] width 13 height 10
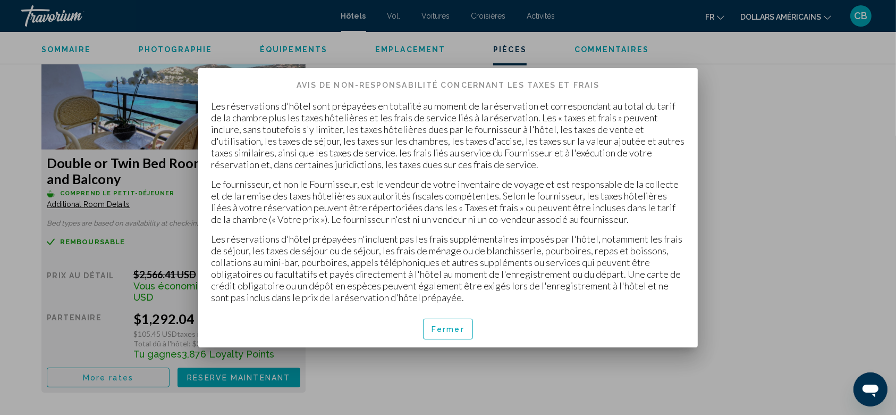
click at [441, 325] on font "Fermer" at bounding box center [448, 329] width 33 height 9
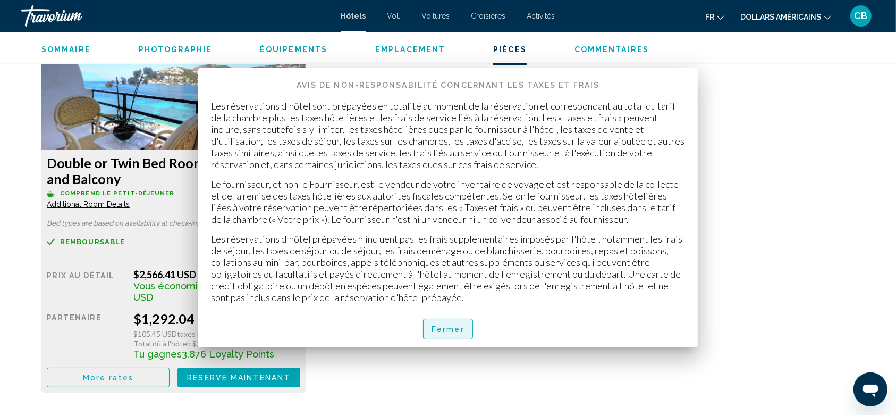
scroll to position [1488, 0]
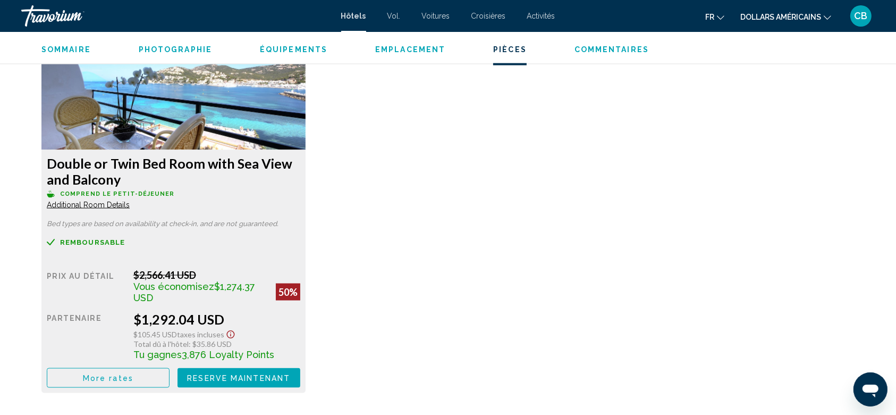
click at [108, 206] on span "Additional Room Details" at bounding box center [88, 204] width 83 height 9
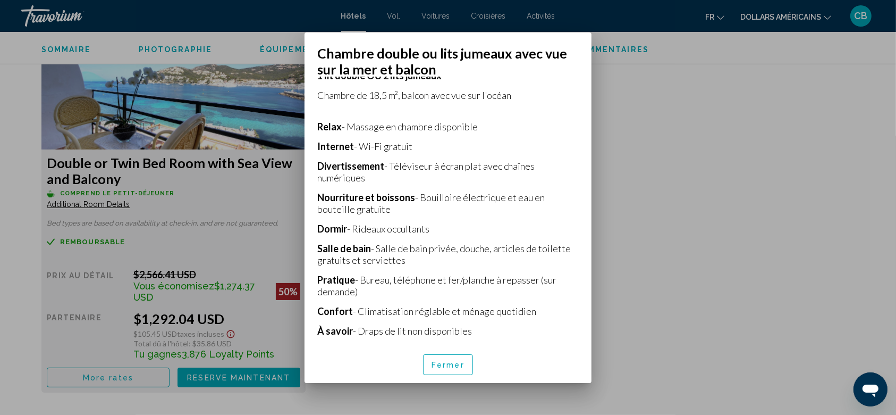
scroll to position [222, 0]
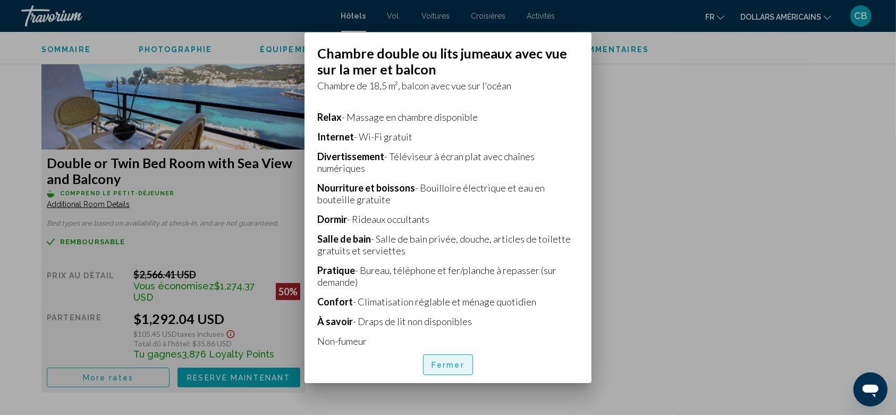
click at [438, 367] on font "Fermer" at bounding box center [448, 365] width 33 height 9
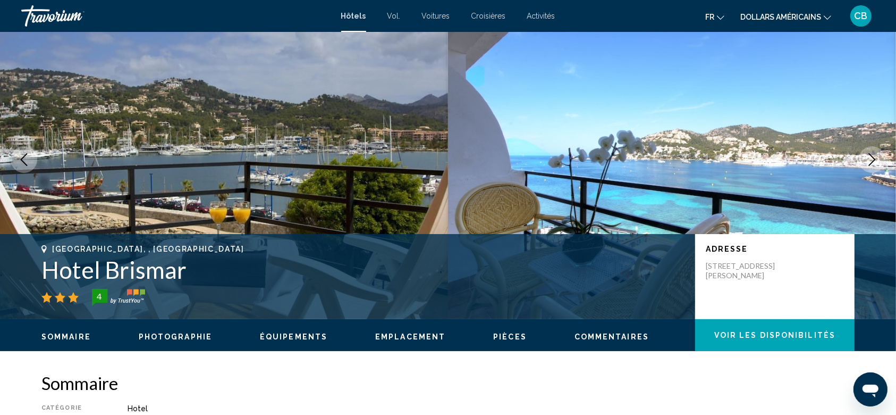
scroll to position [0, 0]
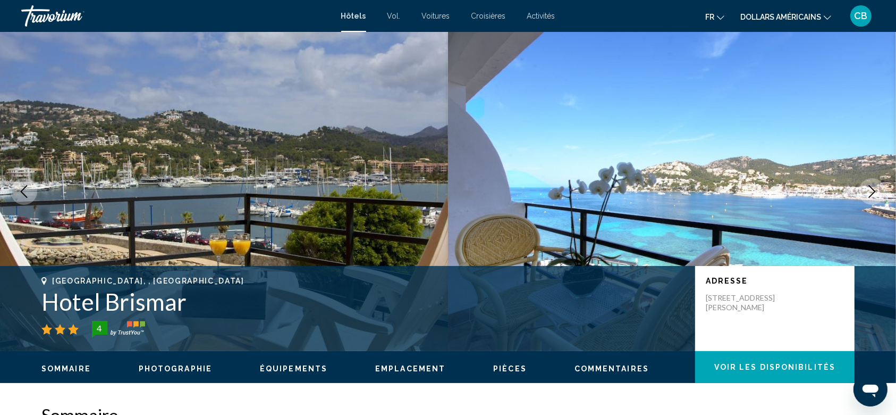
click at [62, 18] on div "Travorium" at bounding box center [74, 15] width 106 height 21
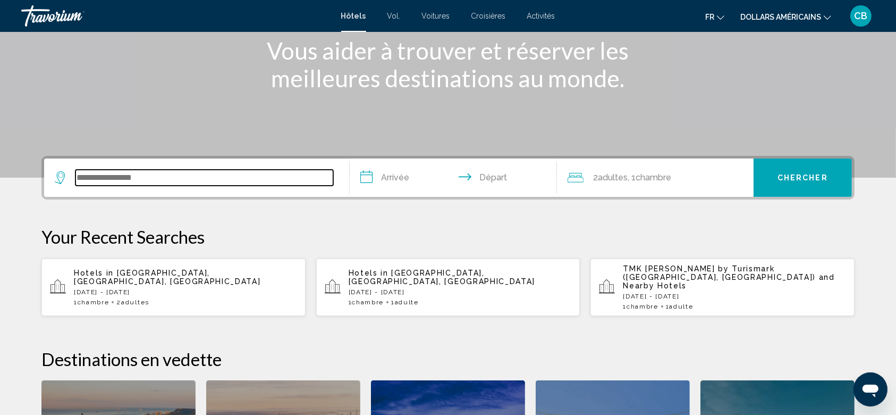
click at [230, 171] on input "Search widget" at bounding box center [204, 178] width 258 height 16
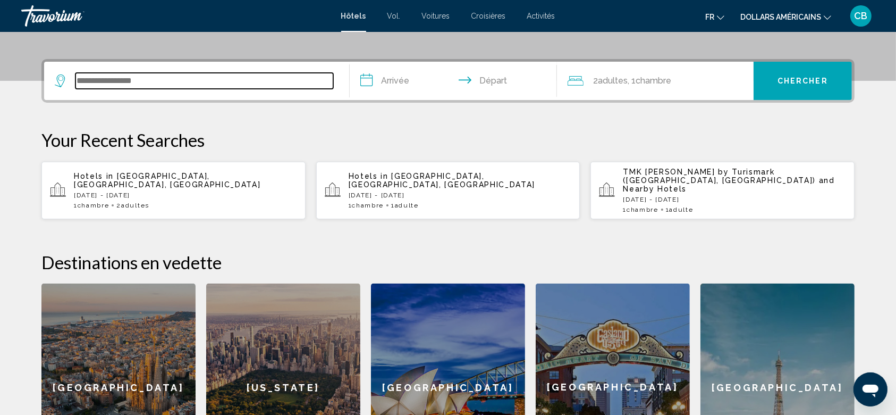
scroll to position [262, 0]
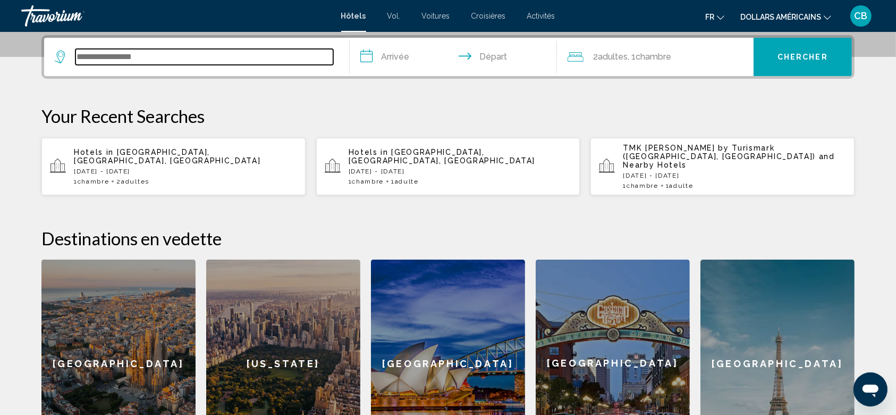
click at [232, 57] on input "Search widget" at bounding box center [204, 57] width 258 height 16
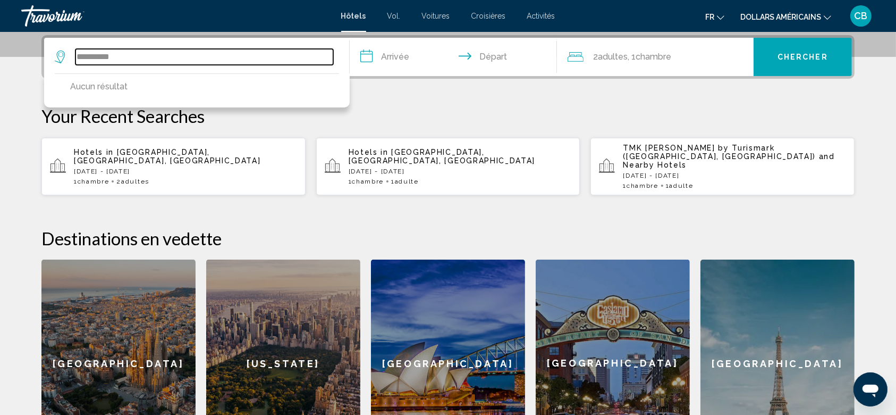
click at [102, 59] on input "**********" at bounding box center [204, 57] width 258 height 16
type input "*********"
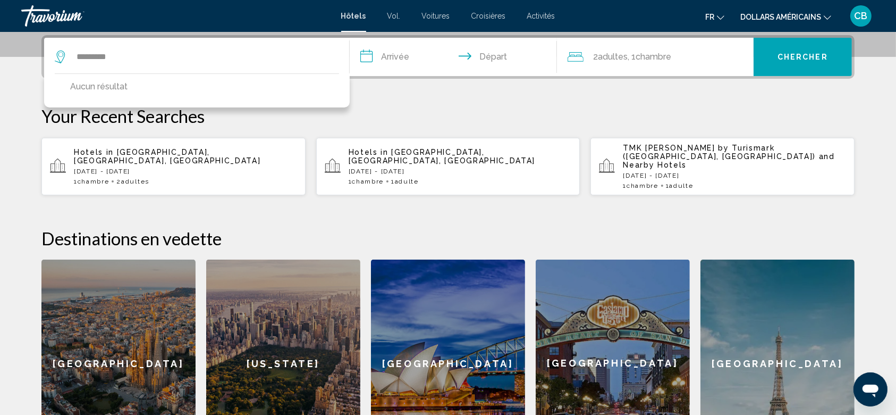
click at [791, 45] on button "Chercher" at bounding box center [803, 57] width 98 height 38
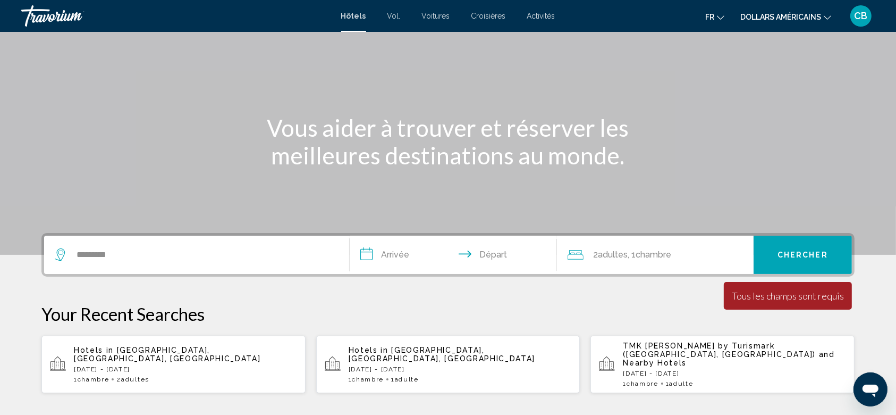
scroll to position [49, 0]
